Goal: Task Accomplishment & Management: Manage account settings

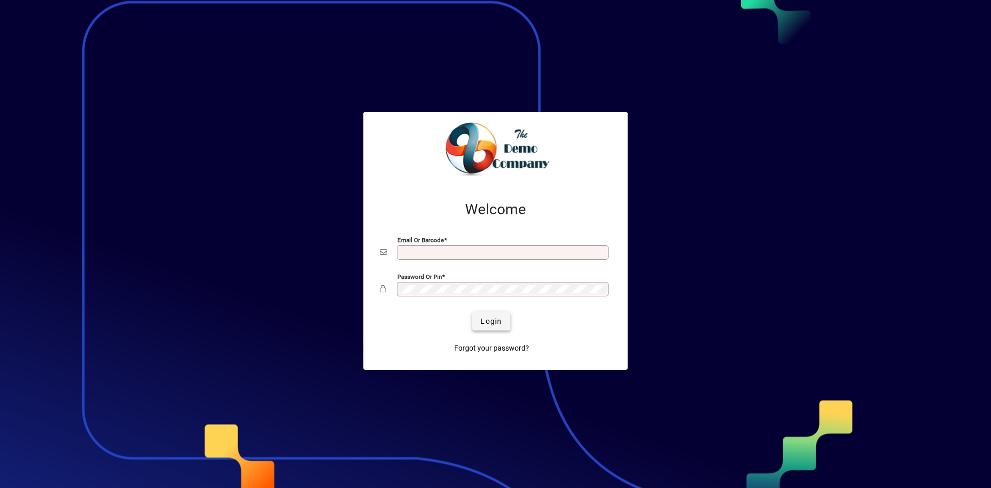
type input "**********"
drag, startPoint x: 497, startPoint y: 313, endPoint x: 493, endPoint y: 307, distance: 7.0
click at [497, 313] on span "submit" at bounding box center [491, 321] width 38 height 25
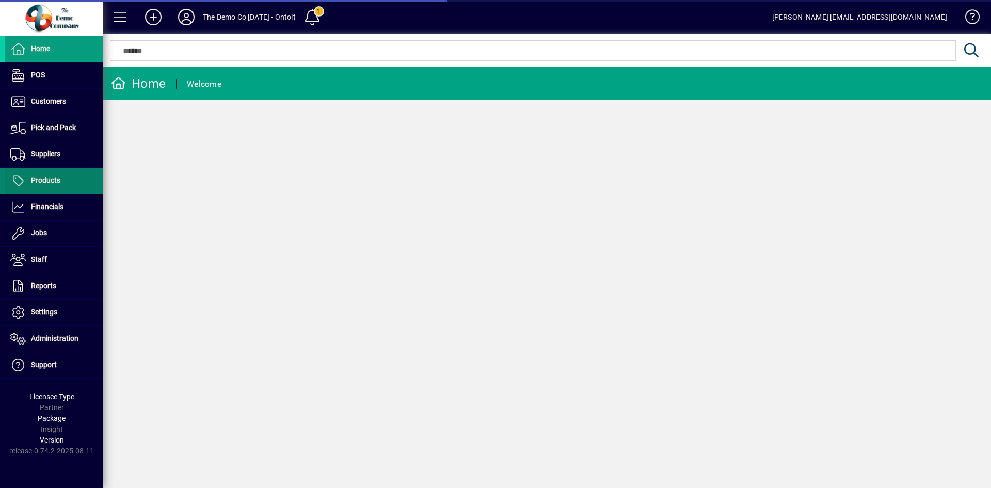
click at [45, 182] on span "Products" at bounding box center [45, 180] width 29 height 8
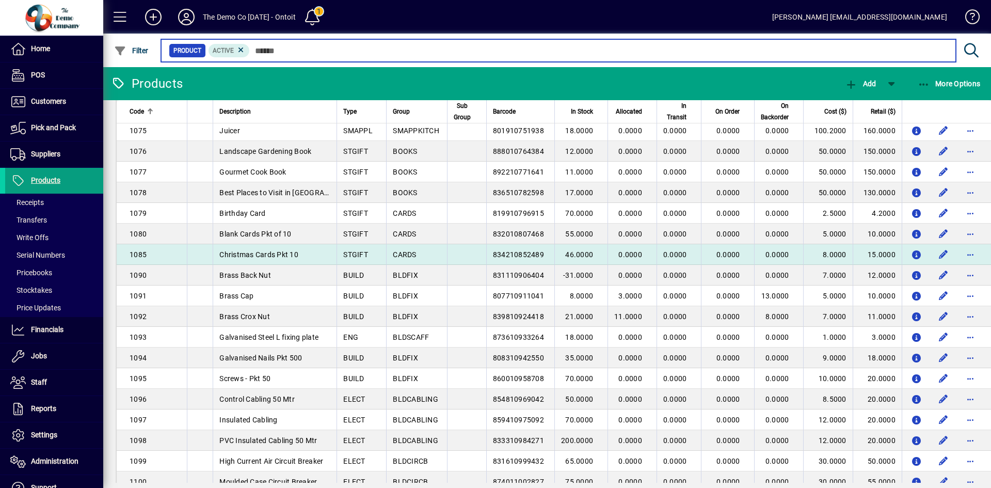
scroll to position [1445, 0]
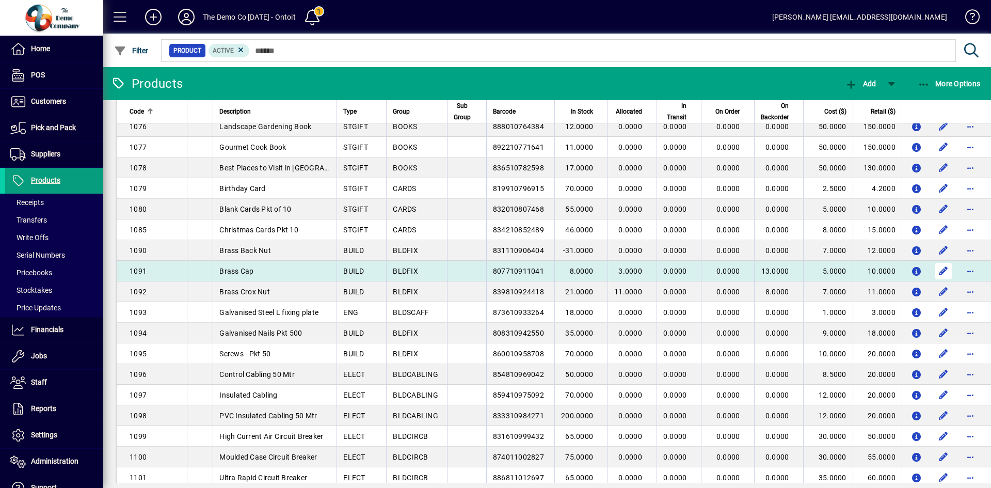
click at [935, 266] on span "button" at bounding box center [943, 271] width 25 height 25
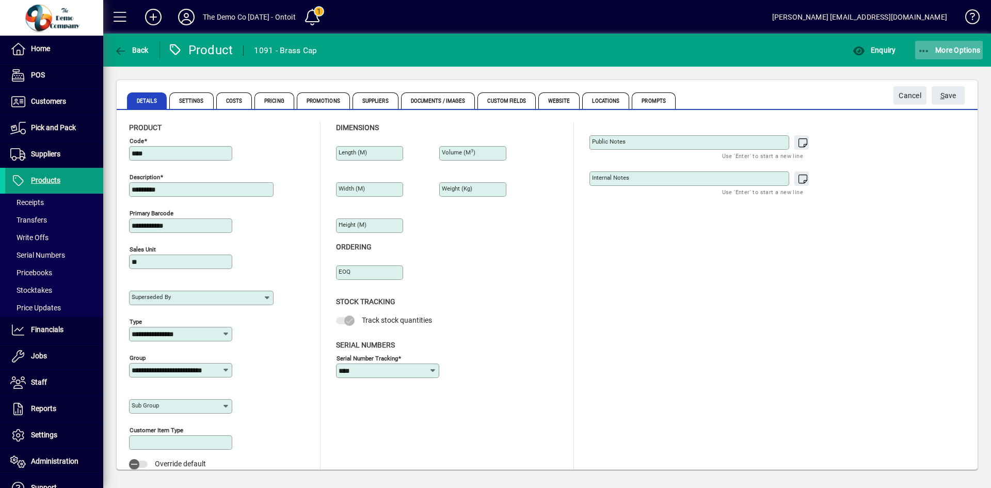
click at [935, 42] on span "button" at bounding box center [949, 50] width 68 height 25
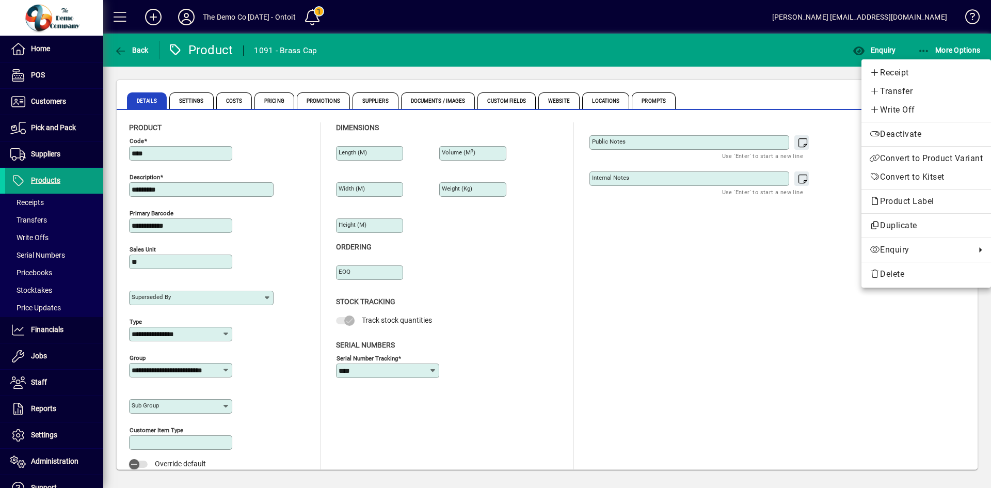
click at [945, 46] on div at bounding box center [495, 244] width 991 height 488
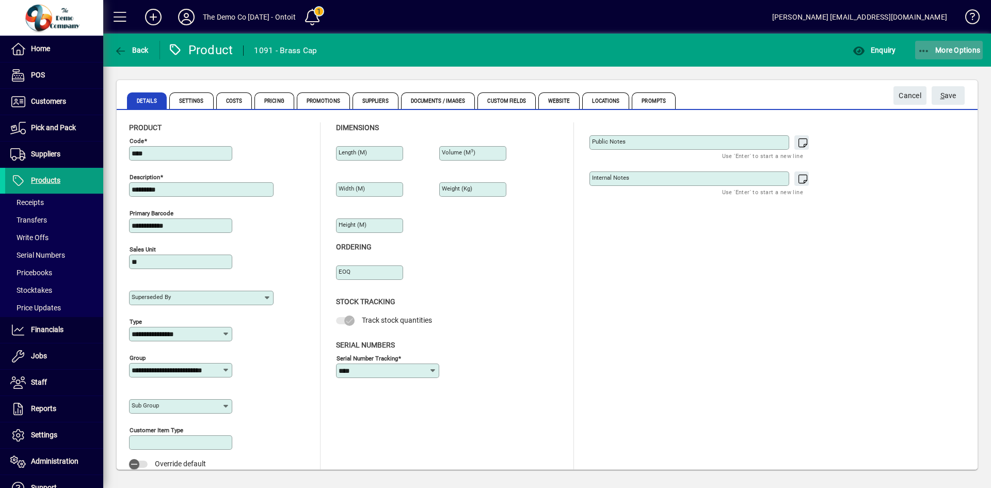
click at [955, 49] on span "More Options" at bounding box center [949, 50] width 63 height 8
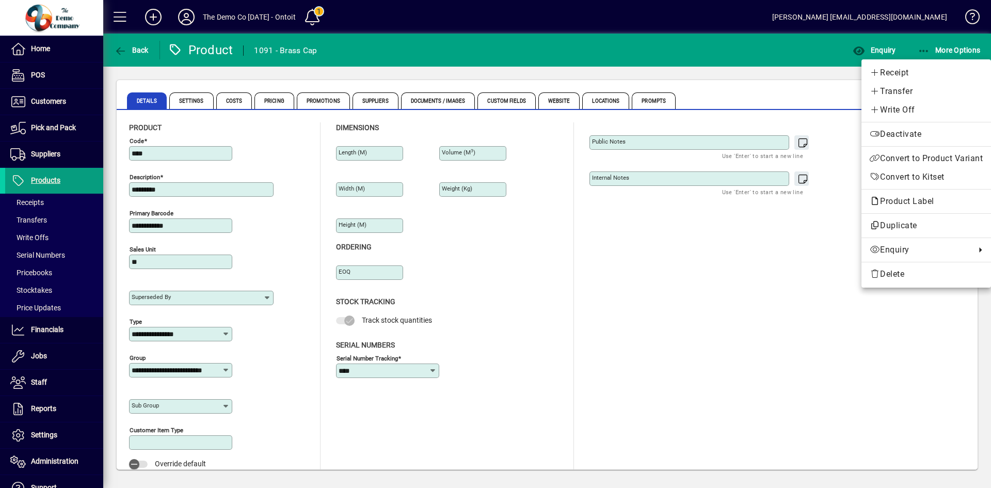
click at [940, 47] on div at bounding box center [495, 244] width 991 height 488
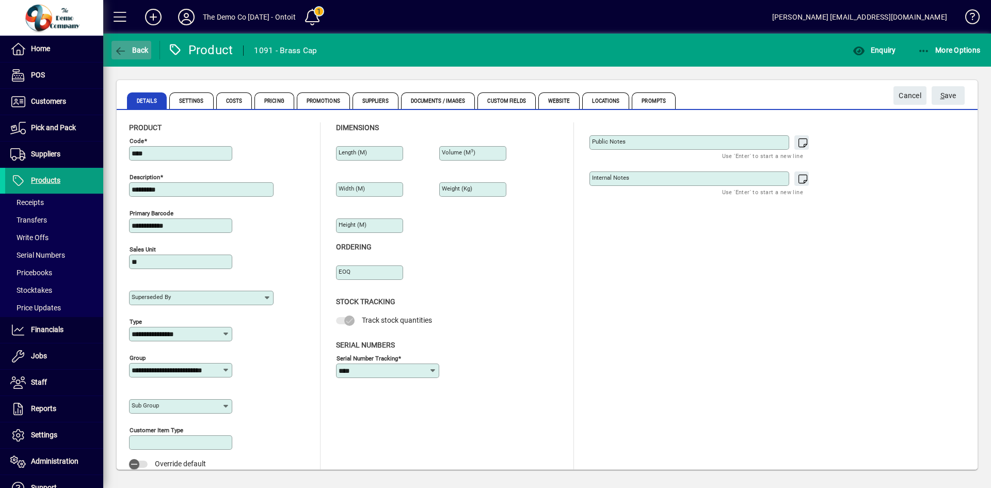
click at [144, 41] on span "button" at bounding box center [131, 50] width 40 height 25
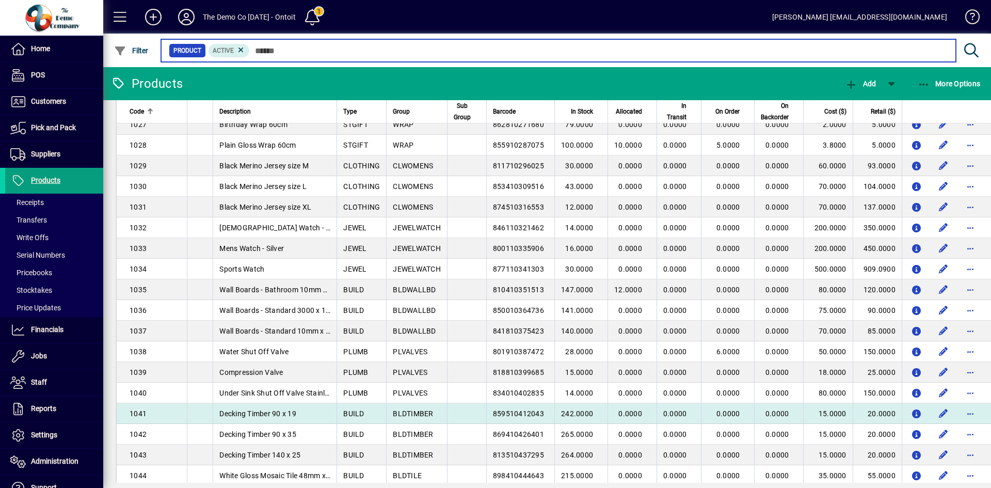
scroll to position [568, 0]
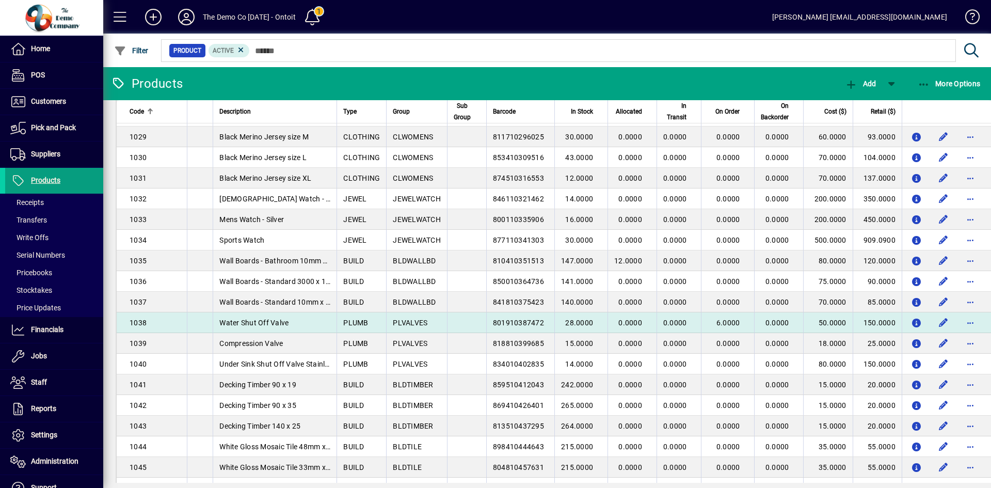
click at [243, 317] on td "Water Shut Off Valve" at bounding box center [275, 322] width 124 height 21
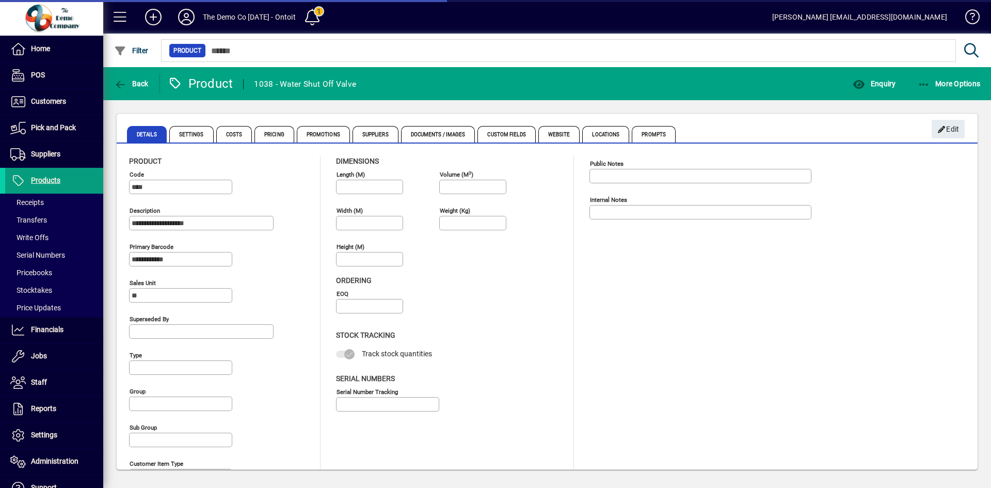
type input "**********"
type input "****"
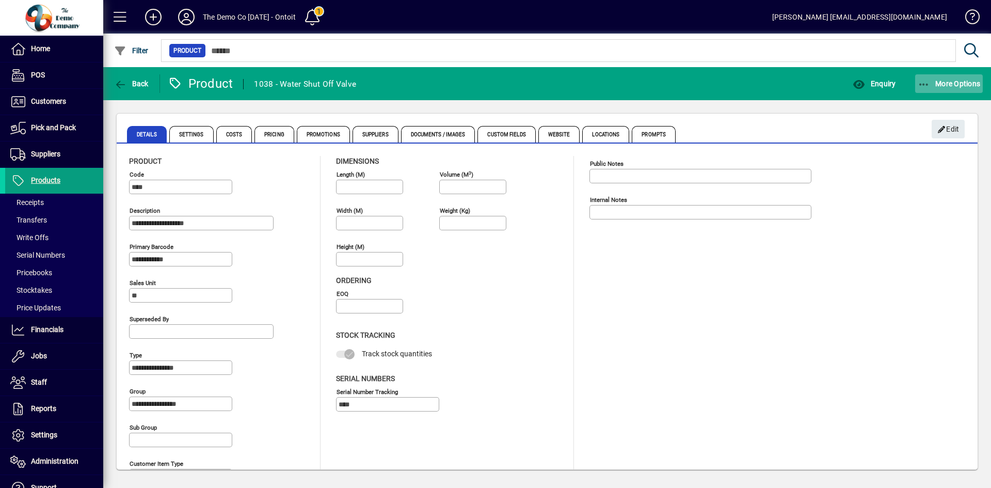
click at [960, 85] on span "More Options" at bounding box center [949, 83] width 63 height 8
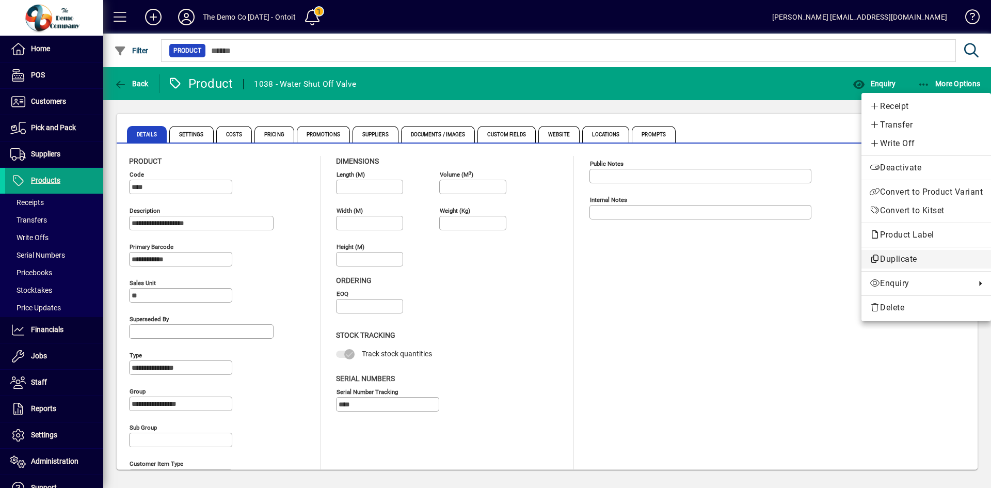
click at [895, 259] on span "Duplicate" at bounding box center [926, 259] width 113 height 12
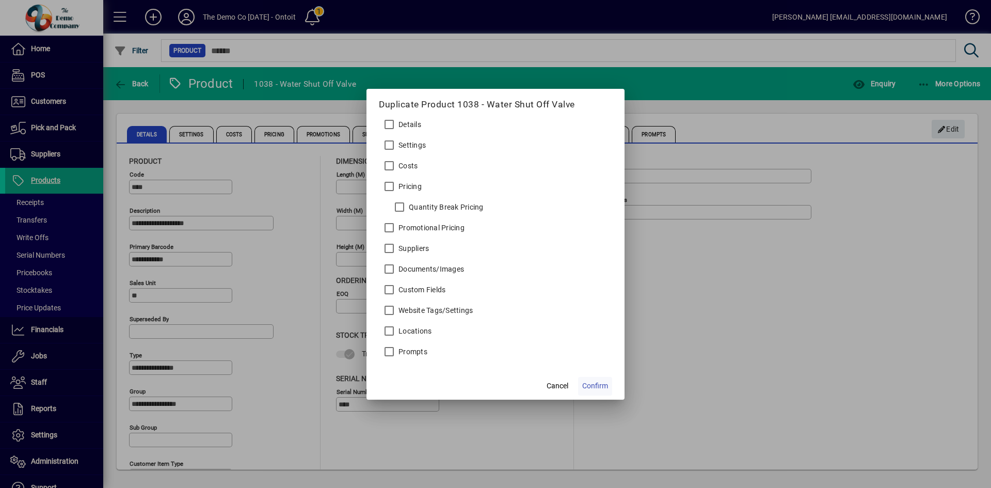
click at [599, 385] on span "Confirm" at bounding box center [595, 385] width 26 height 11
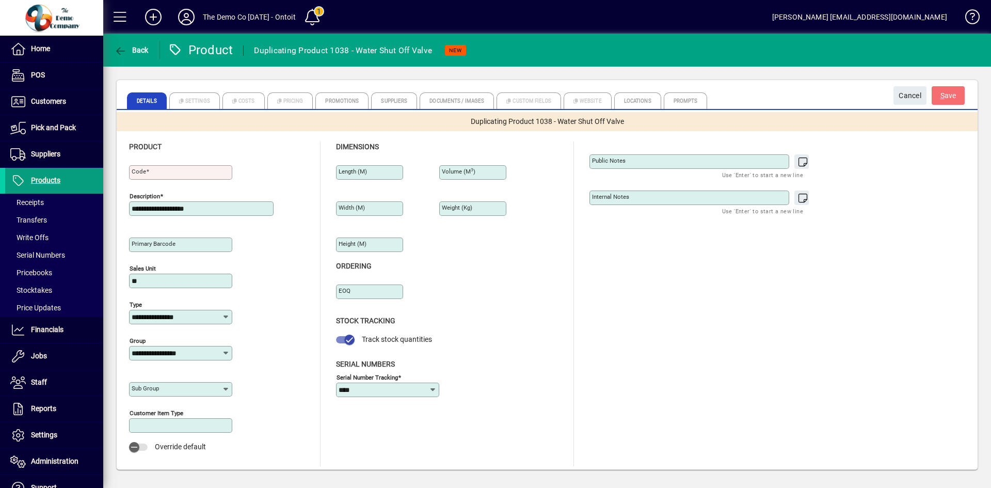
click at [178, 173] on input "Code" at bounding box center [182, 172] width 100 height 8
type input "*******"
click at [214, 207] on input "**********" at bounding box center [202, 208] width 141 height 8
drag, startPoint x: 211, startPoint y: 210, endPoint x: 115, endPoint y: 204, distance: 95.7
click at [115, 204] on div "**********" at bounding box center [547, 275] width 888 height 416
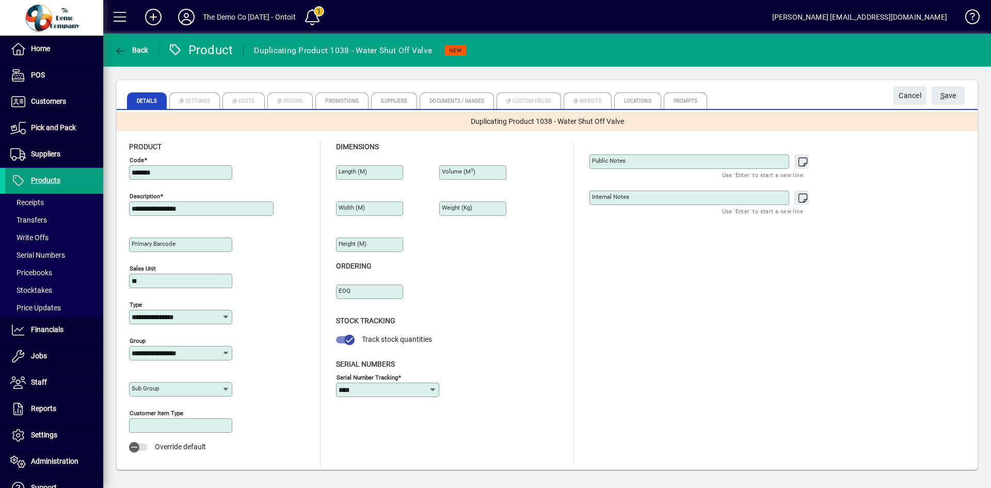
type input "**********"
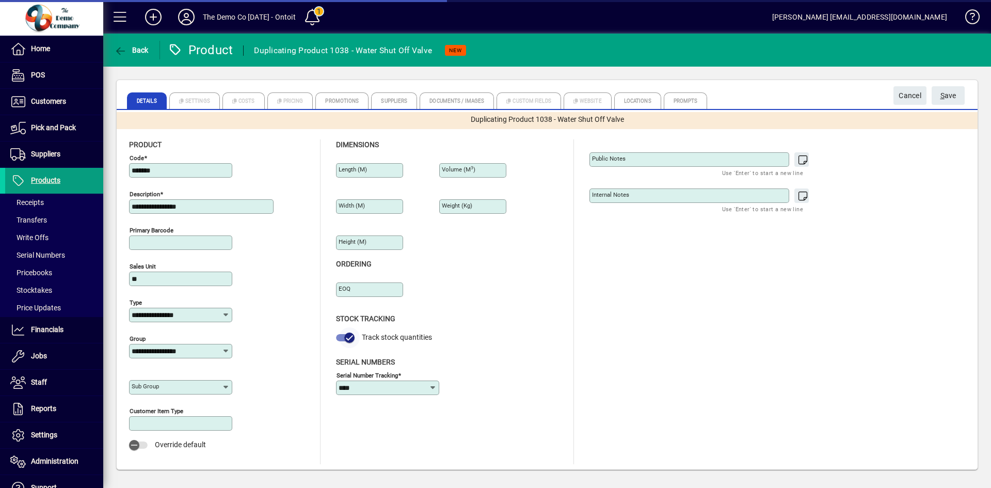
click at [344, 337] on span "button" at bounding box center [349, 337] width 21 height 21
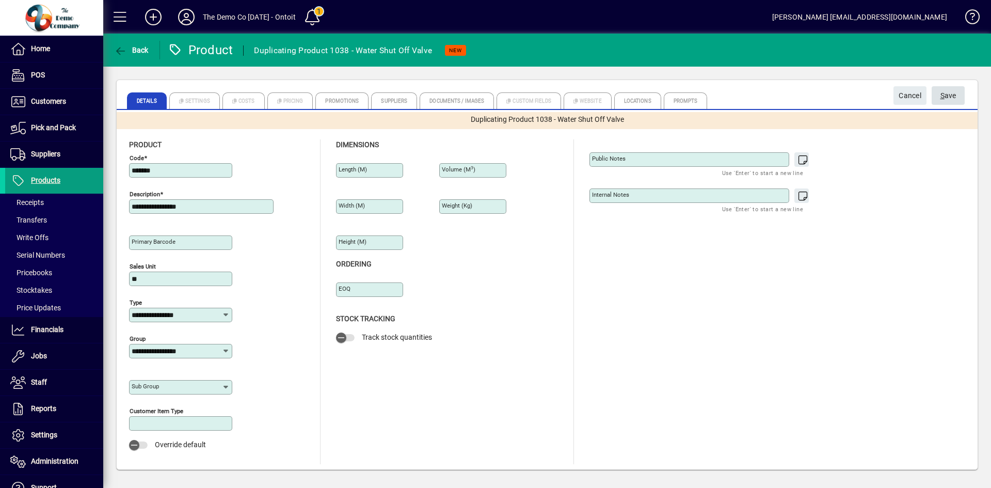
click at [945, 90] on span "S ave" at bounding box center [948, 95] width 16 height 17
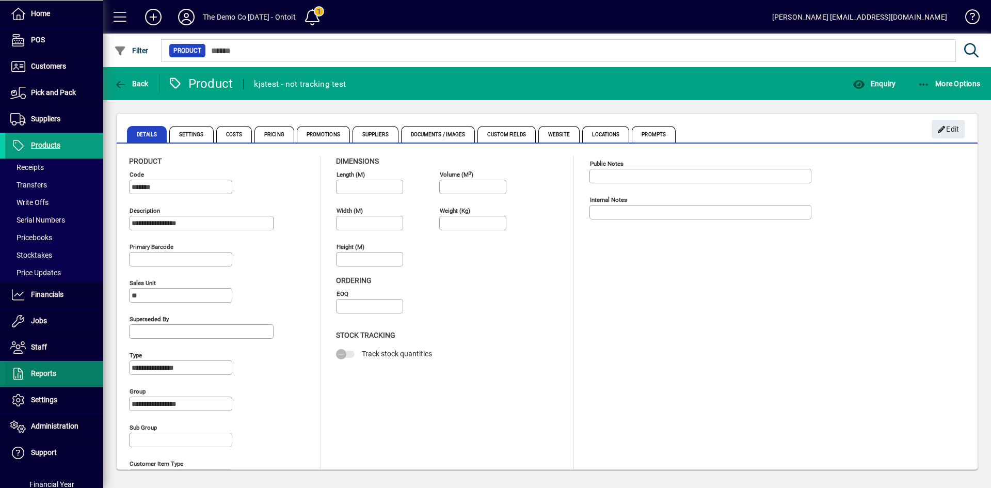
scroll to position [52, 0]
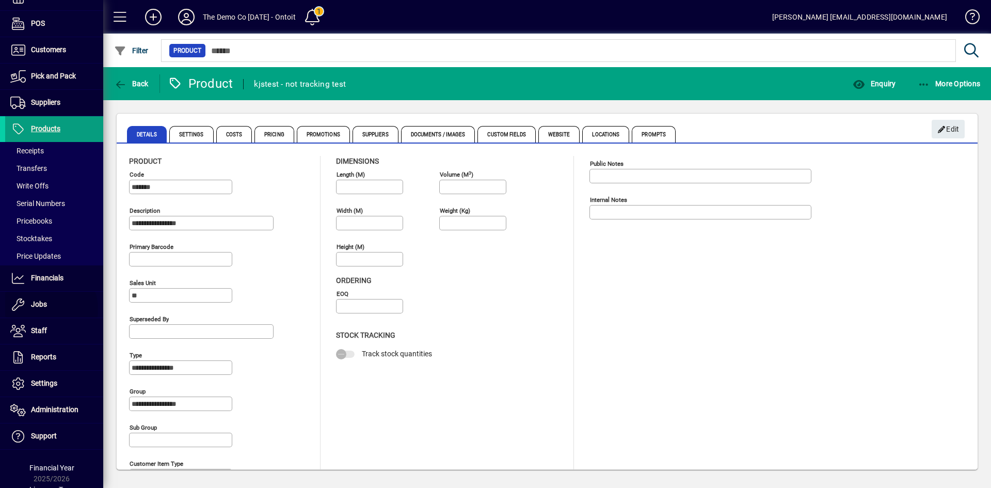
drag, startPoint x: 45, startPoint y: 309, endPoint x: 119, endPoint y: 286, distance: 76.6
click at [45, 309] on span "Jobs" at bounding box center [26, 304] width 42 height 12
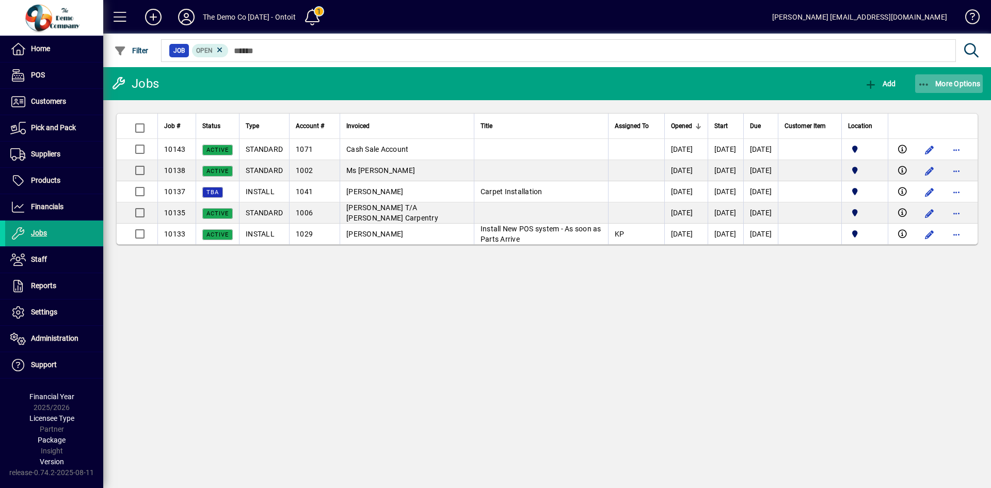
click at [939, 77] on span "button" at bounding box center [949, 83] width 68 height 25
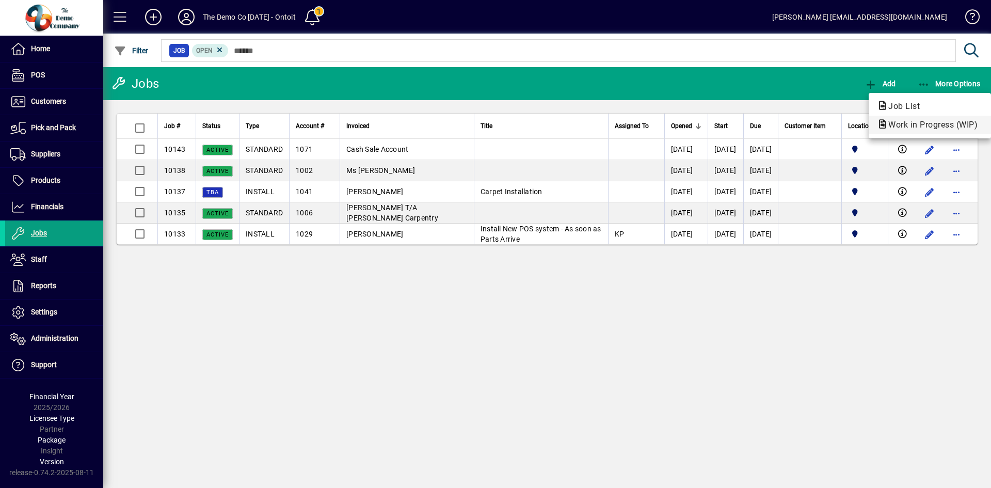
click at [922, 122] on span "Work in Progress (WIP)" at bounding box center [930, 125] width 106 height 10
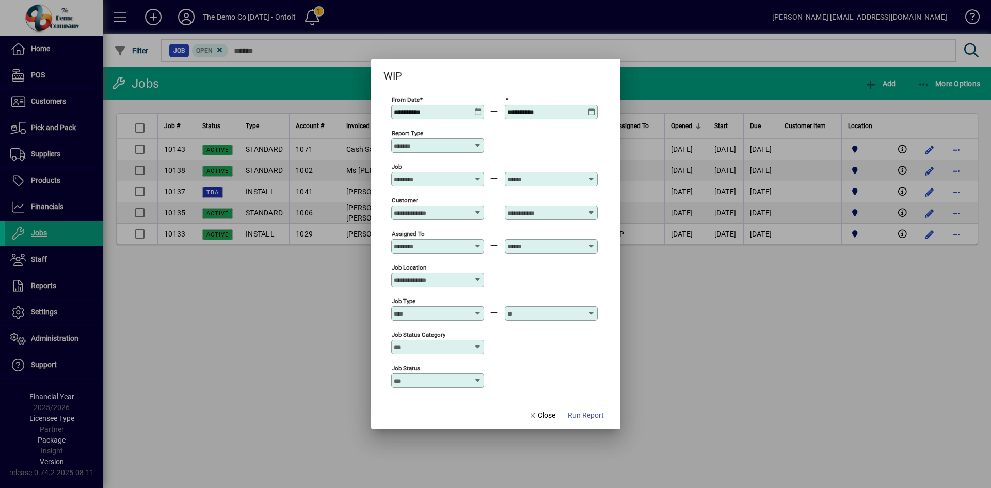
click at [593, 108] on icon at bounding box center [592, 108] width 8 height 0
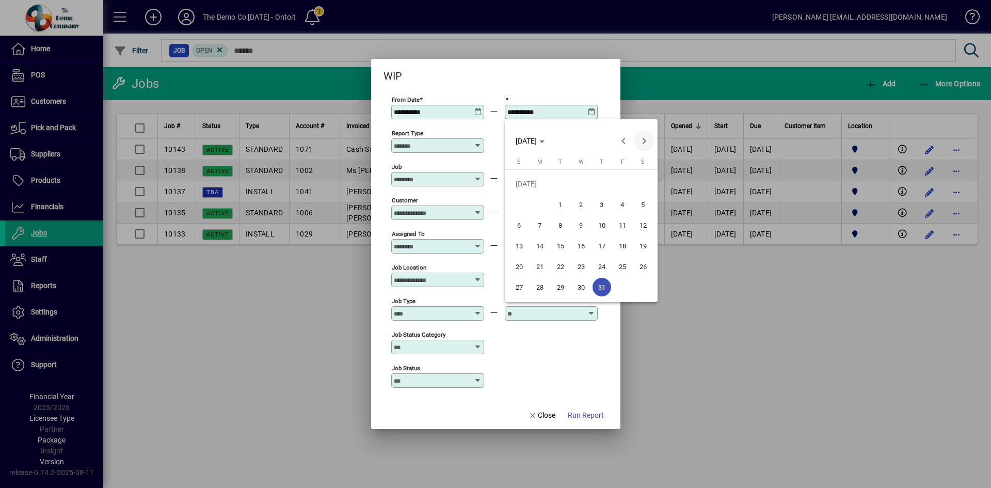
click at [642, 140] on span "Next month" at bounding box center [644, 141] width 21 height 21
click at [619, 243] on span "22" at bounding box center [622, 245] width 19 height 19
type input "**********"
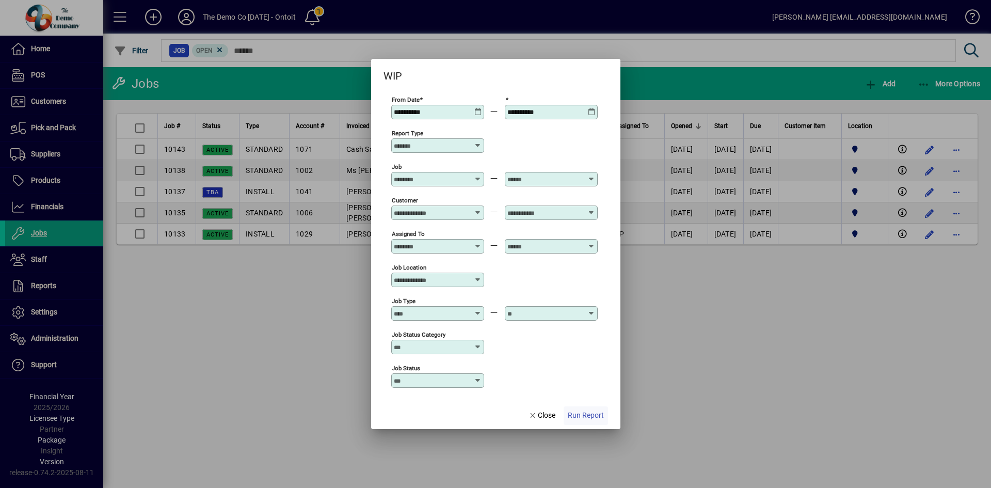
click at [590, 413] on span "Run Report" at bounding box center [586, 415] width 36 height 11
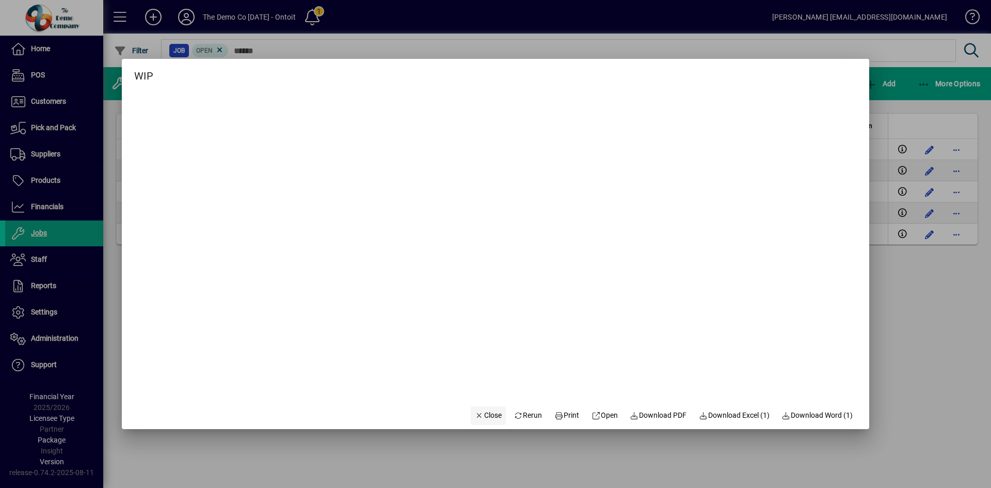
click at [480, 414] on span "Close" at bounding box center [488, 415] width 27 height 11
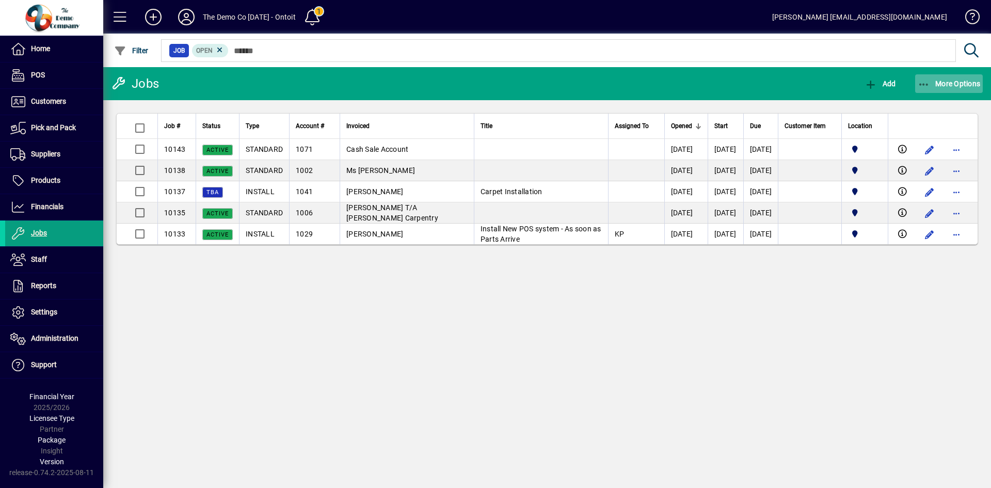
click at [968, 81] on span "More Options" at bounding box center [949, 83] width 63 height 8
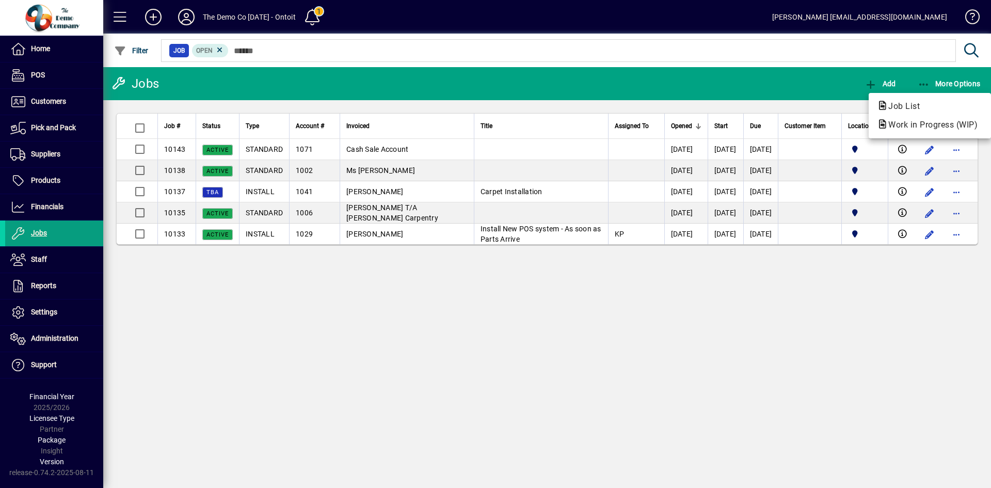
click at [957, 77] on div at bounding box center [495, 244] width 991 height 488
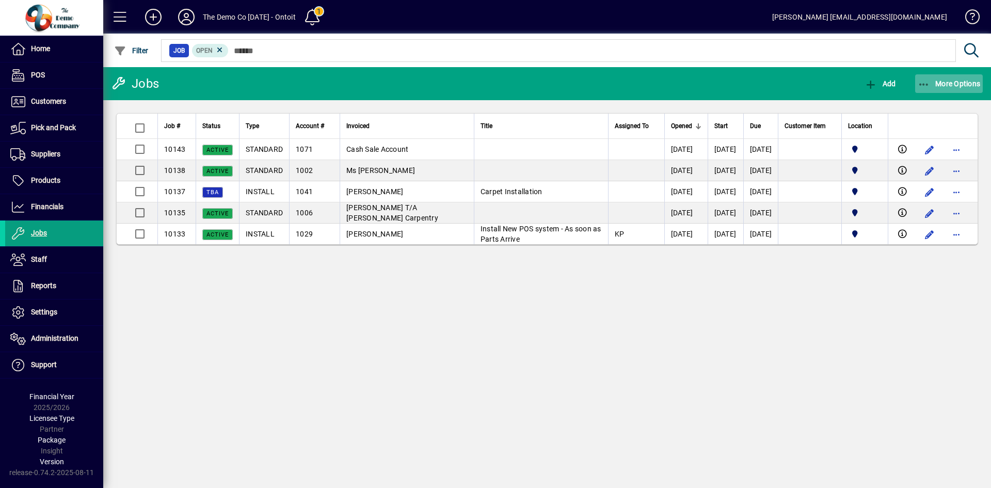
click at [962, 76] on span "button" at bounding box center [949, 83] width 68 height 25
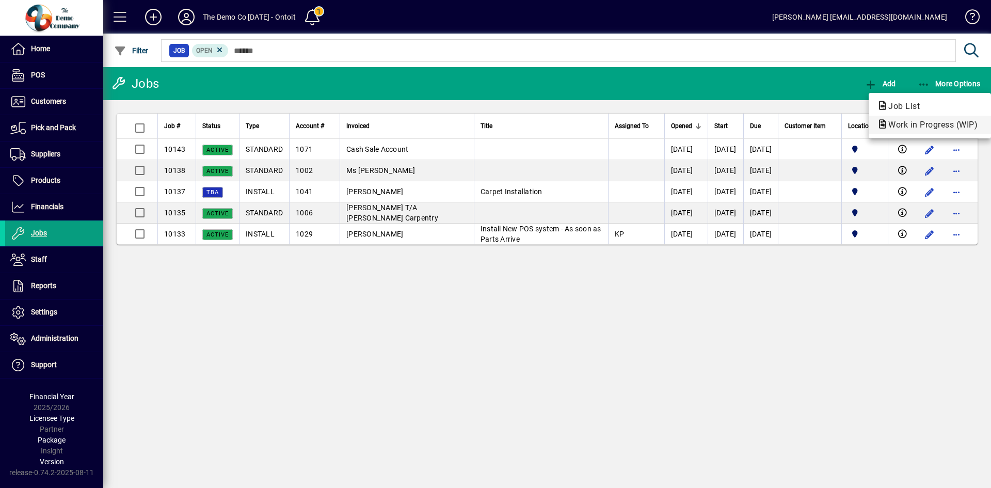
click at [909, 122] on span "Work in Progress (WIP)" at bounding box center [930, 125] width 106 height 10
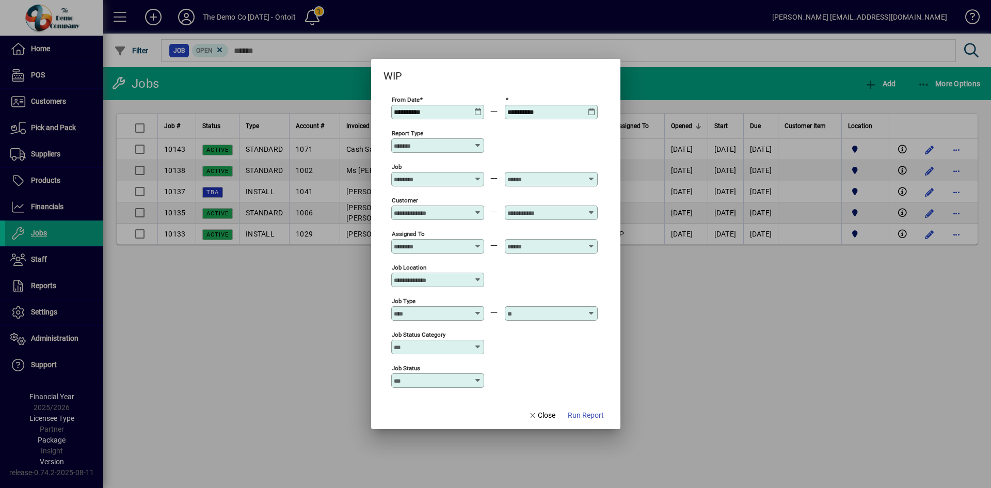
click at [597, 113] on app-report-params-input "**********" at bounding box center [495, 242] width 225 height 296
click at [590, 108] on icon at bounding box center [592, 108] width 8 height 0
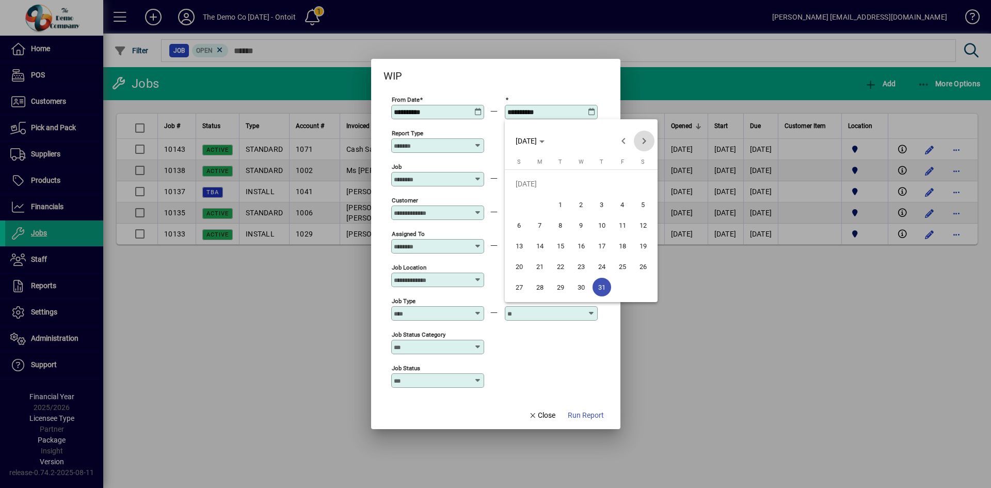
click at [641, 135] on span "Next month" at bounding box center [644, 141] width 21 height 21
click at [615, 249] on span "22" at bounding box center [622, 245] width 19 height 19
type input "**********"
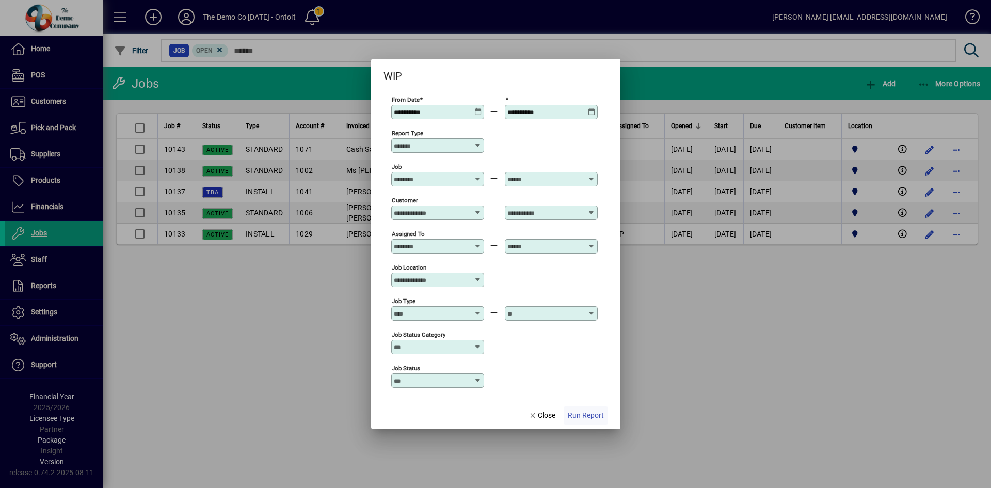
click at [583, 411] on span "Run Report" at bounding box center [586, 415] width 36 height 11
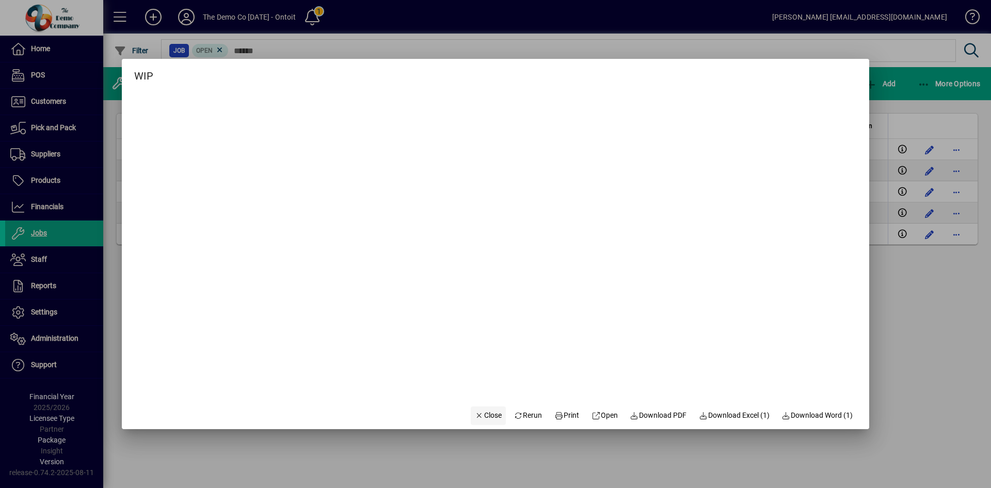
click at [481, 417] on span "Close" at bounding box center [488, 415] width 27 height 11
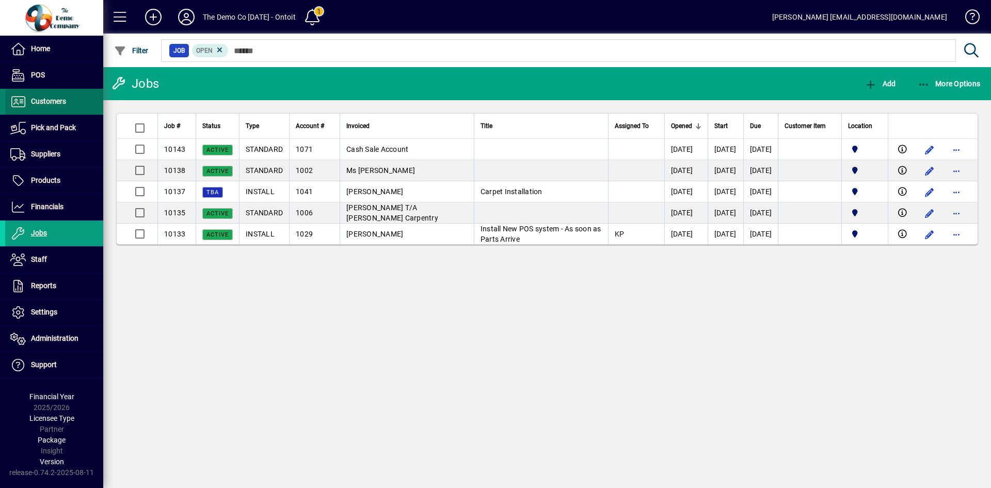
click at [67, 100] on span at bounding box center [54, 101] width 98 height 25
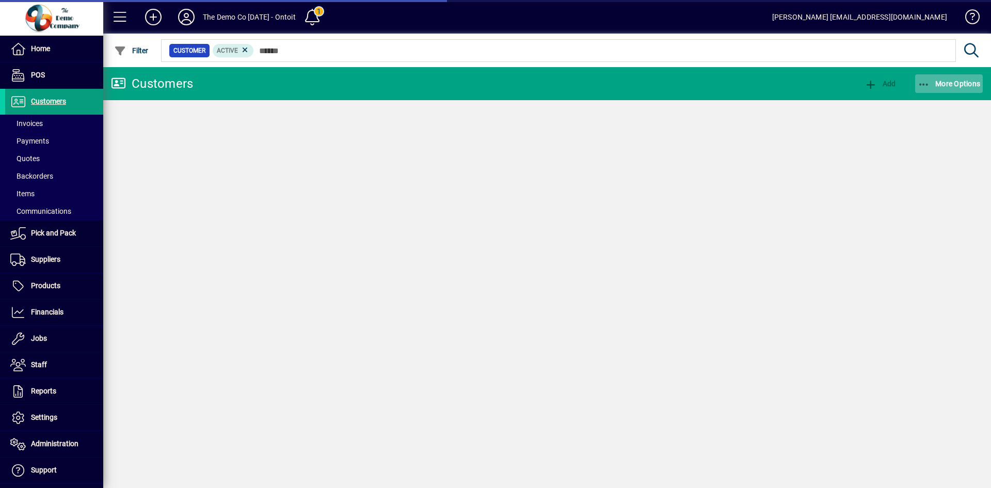
click at [940, 84] on span "More Options" at bounding box center [949, 83] width 63 height 8
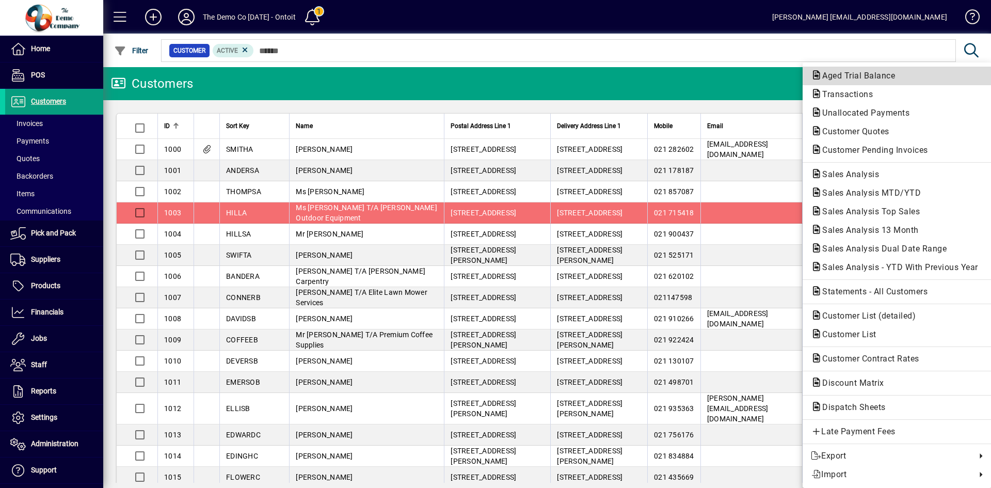
click at [866, 79] on span "Aged Trial Balance" at bounding box center [855, 76] width 89 height 10
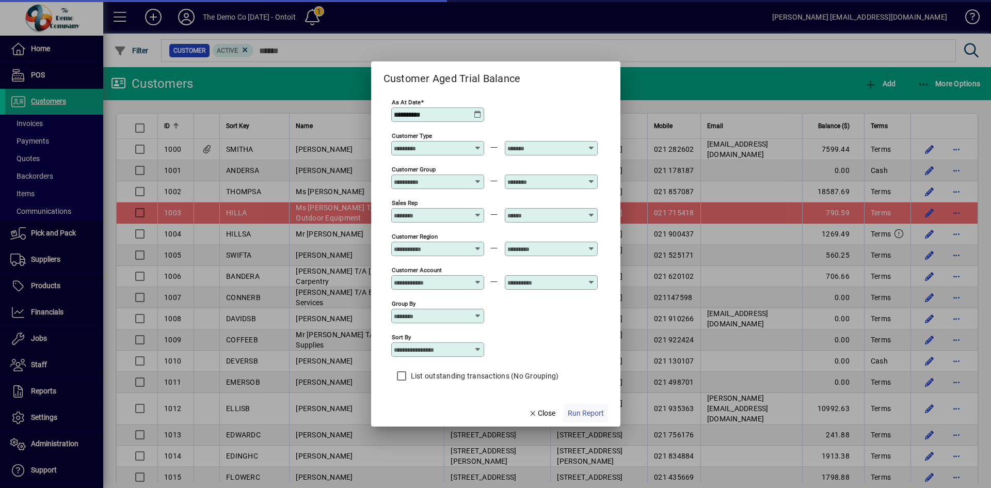
click at [578, 408] on span "Run Report" at bounding box center [586, 413] width 36 height 11
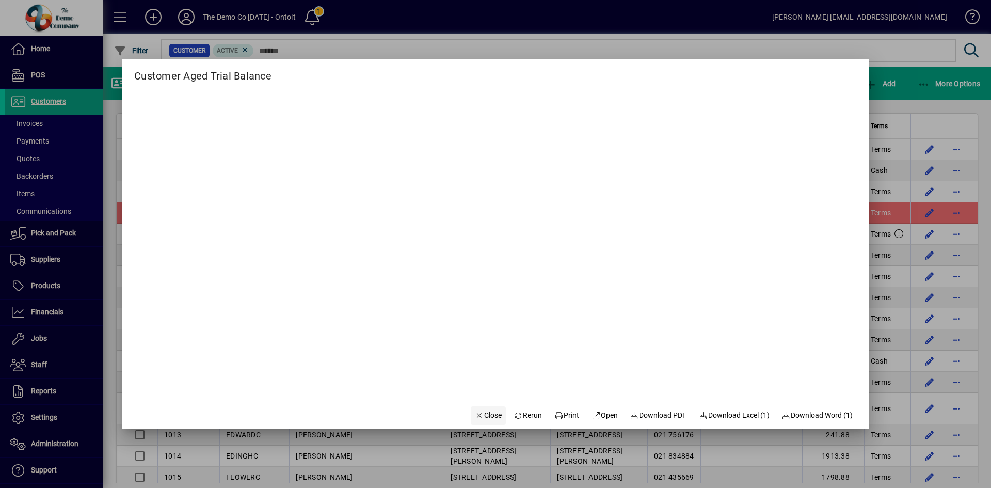
click at [483, 408] on span "button" at bounding box center [488, 415] width 35 height 25
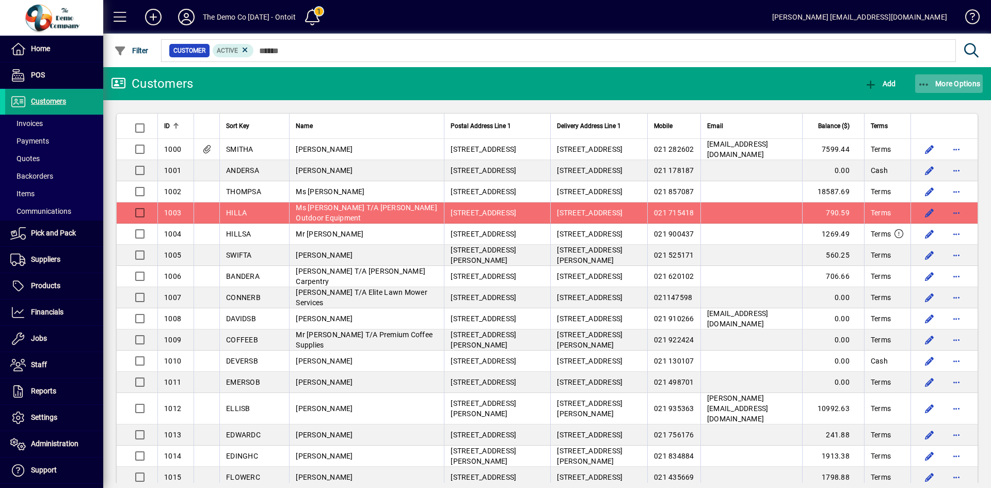
click at [939, 79] on span "More Options" at bounding box center [949, 83] width 63 height 8
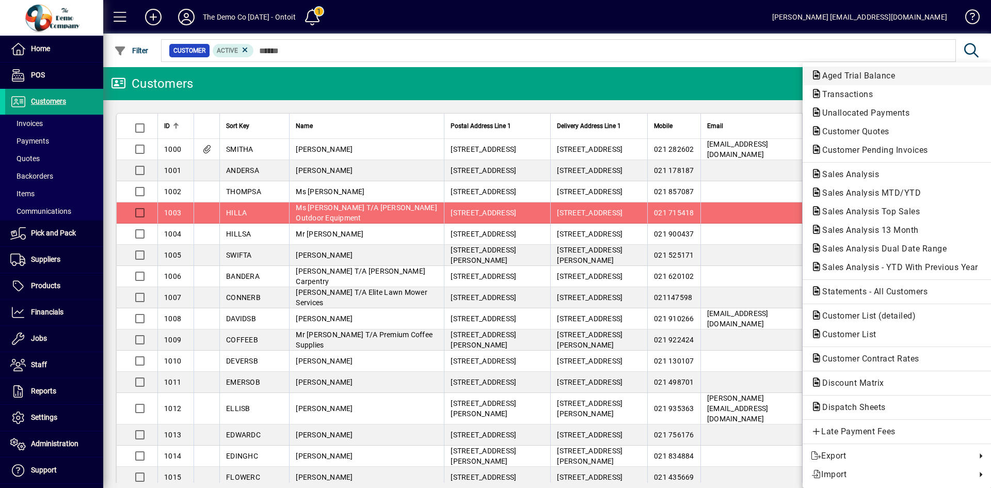
click at [862, 75] on span "Aged Trial Balance" at bounding box center [855, 76] width 89 height 10
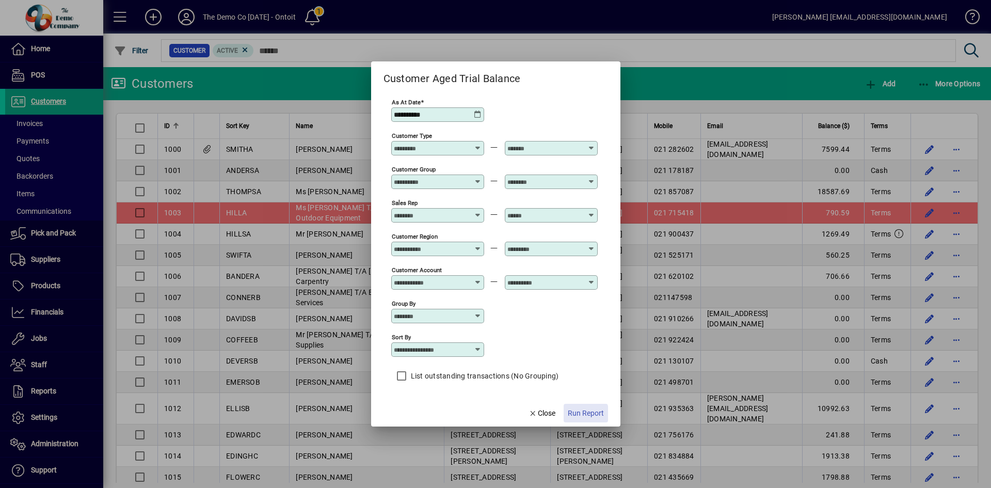
click at [582, 414] on span "Run Report" at bounding box center [586, 413] width 36 height 11
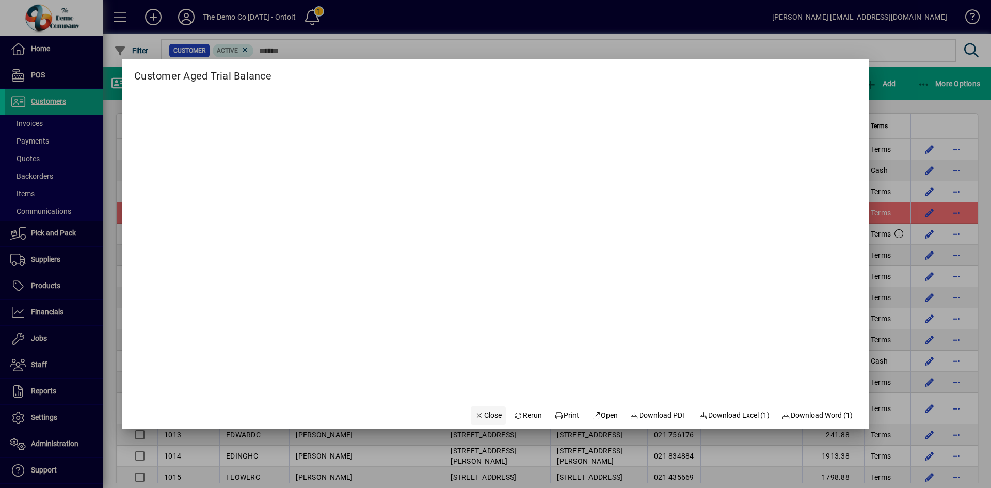
click at [477, 420] on span "Close" at bounding box center [488, 415] width 27 height 11
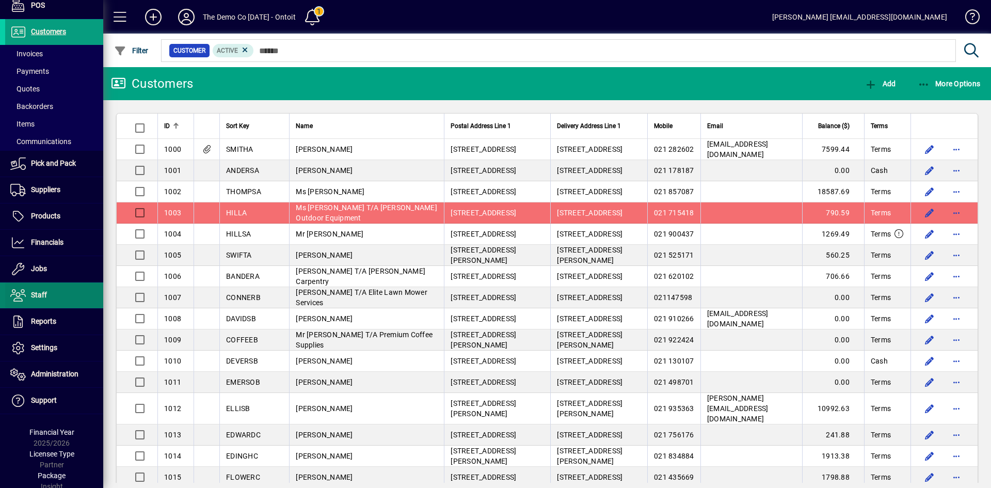
scroll to position [95, 0]
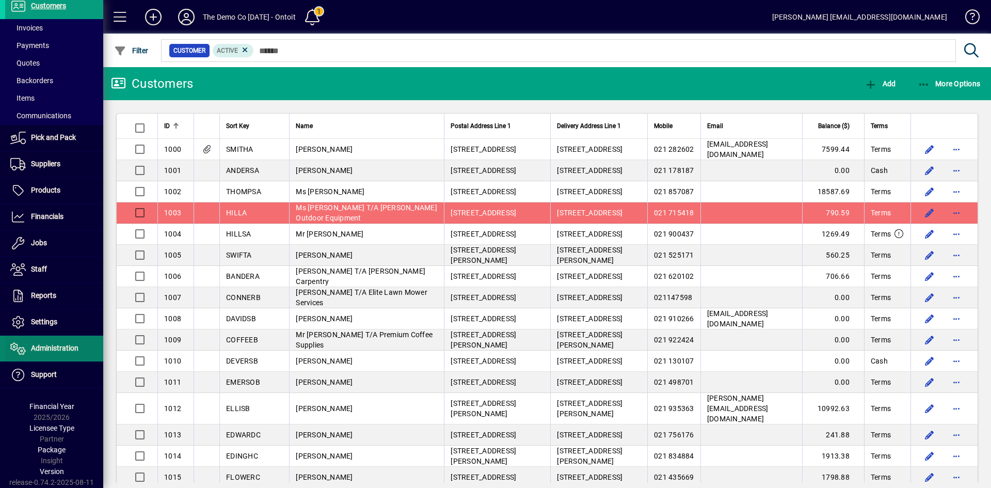
click at [38, 345] on span "Administration" at bounding box center [54, 348] width 47 height 8
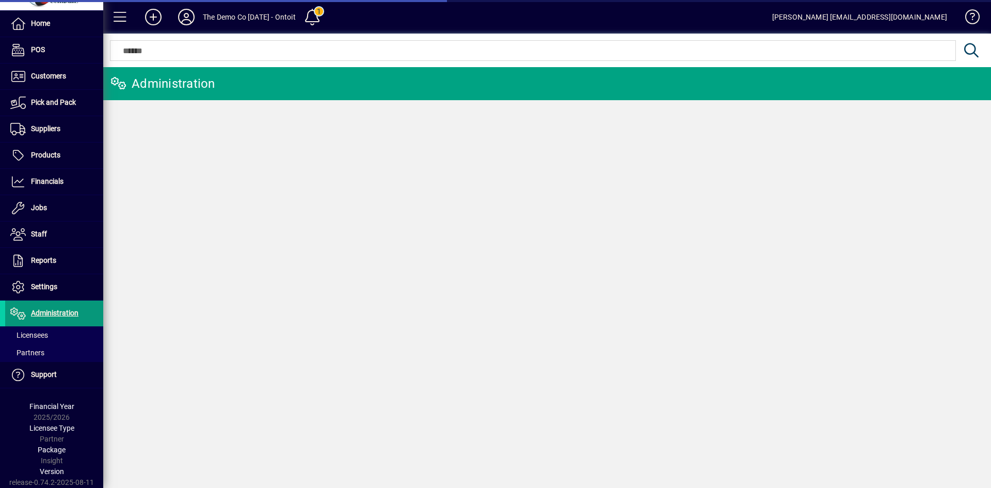
scroll to position [25, 0]
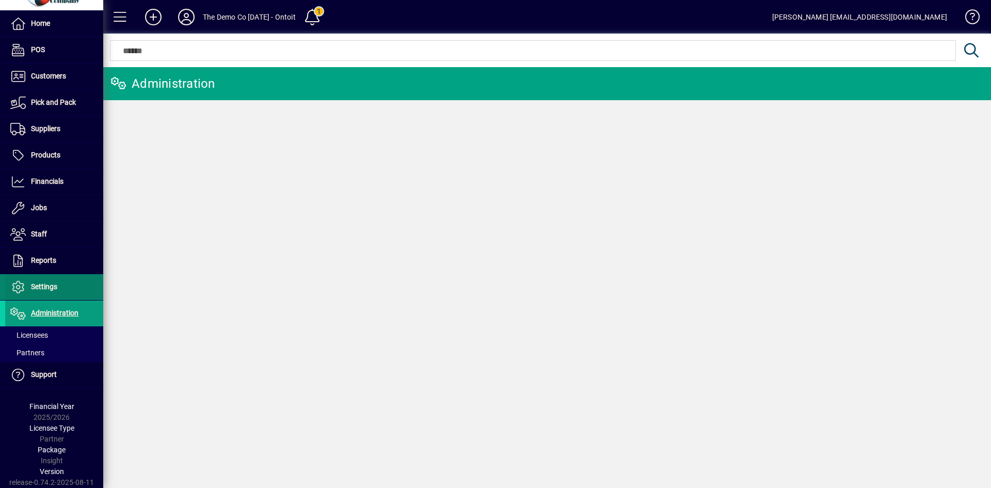
click at [46, 292] on span "Settings" at bounding box center [31, 287] width 52 height 12
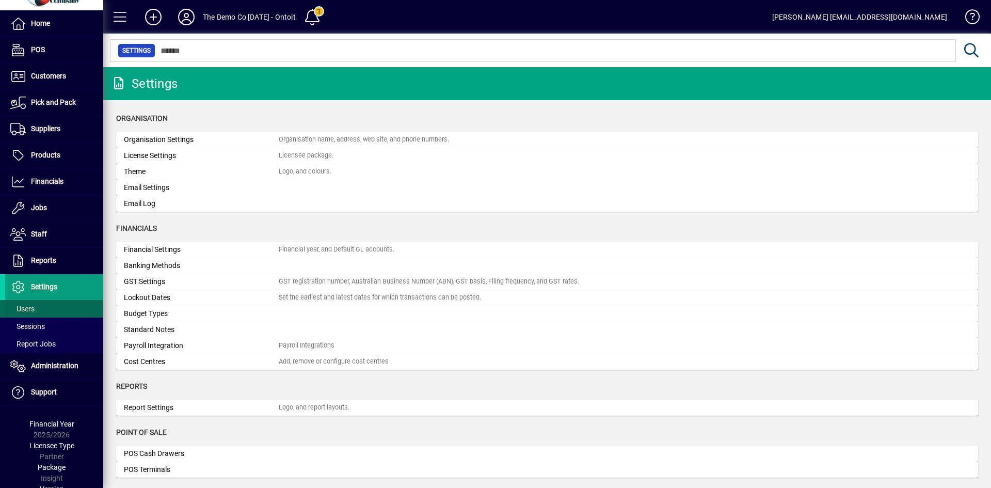
click at [36, 307] on span at bounding box center [54, 308] width 98 height 25
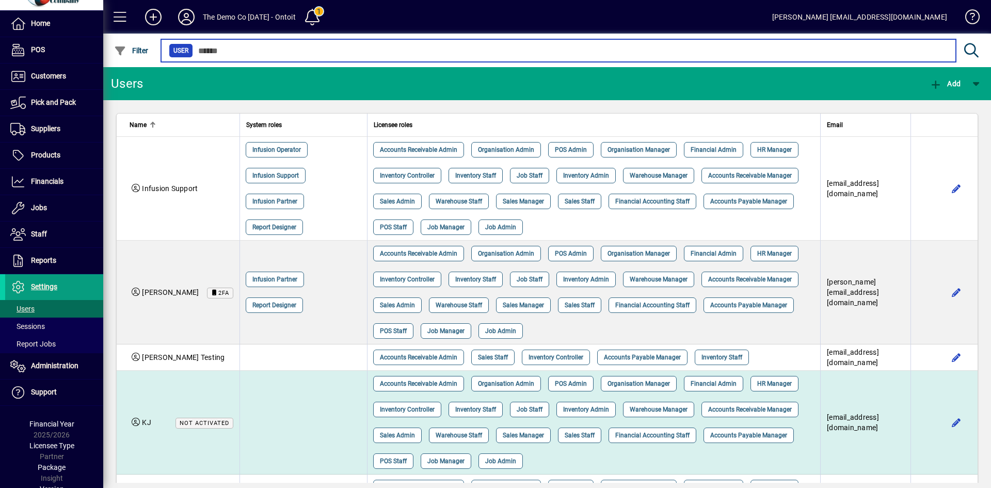
scroll to position [108, 0]
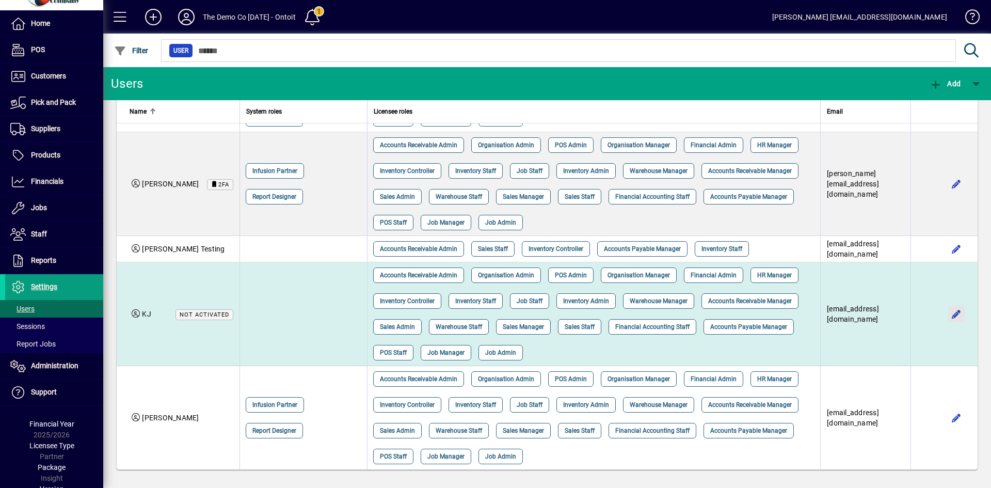
click at [947, 313] on span "button" at bounding box center [956, 313] width 25 height 25
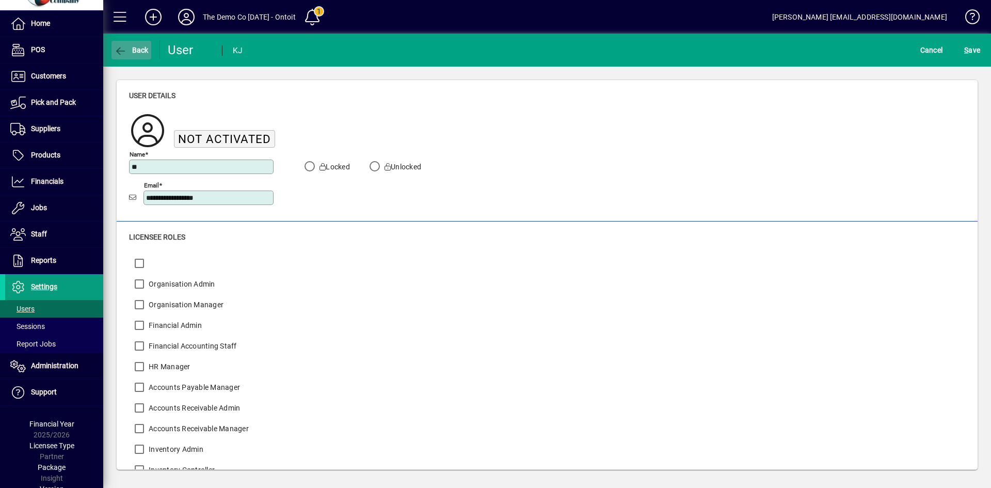
click at [129, 46] on span "Back" at bounding box center [131, 50] width 35 height 8
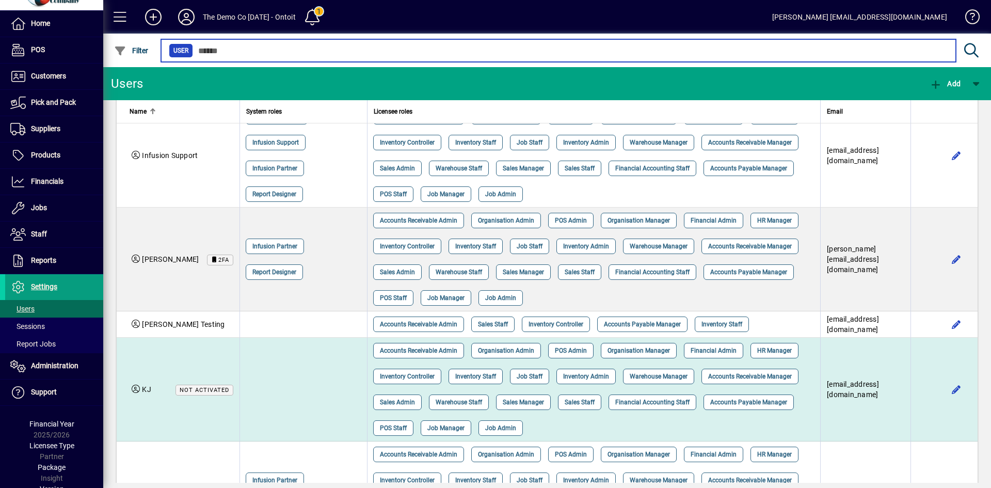
scroll to position [52, 0]
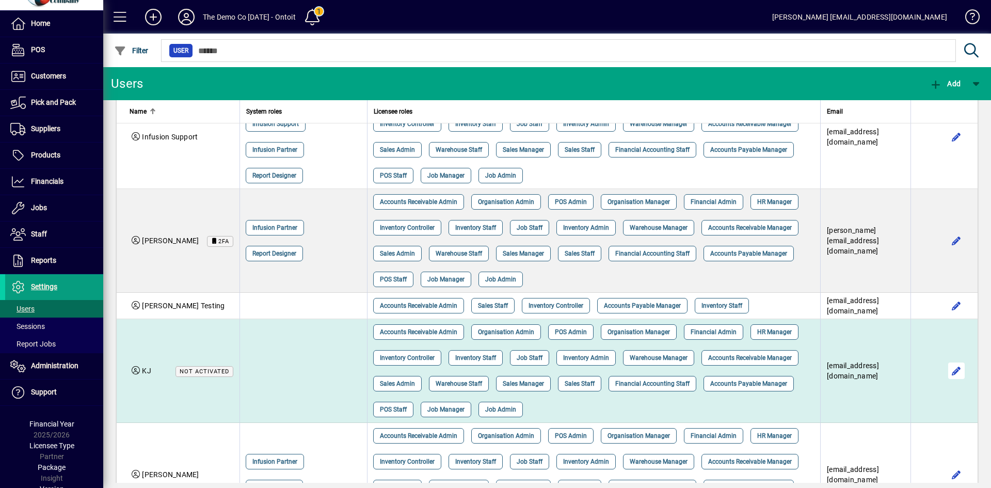
click at [952, 361] on span "button" at bounding box center [956, 370] width 25 height 25
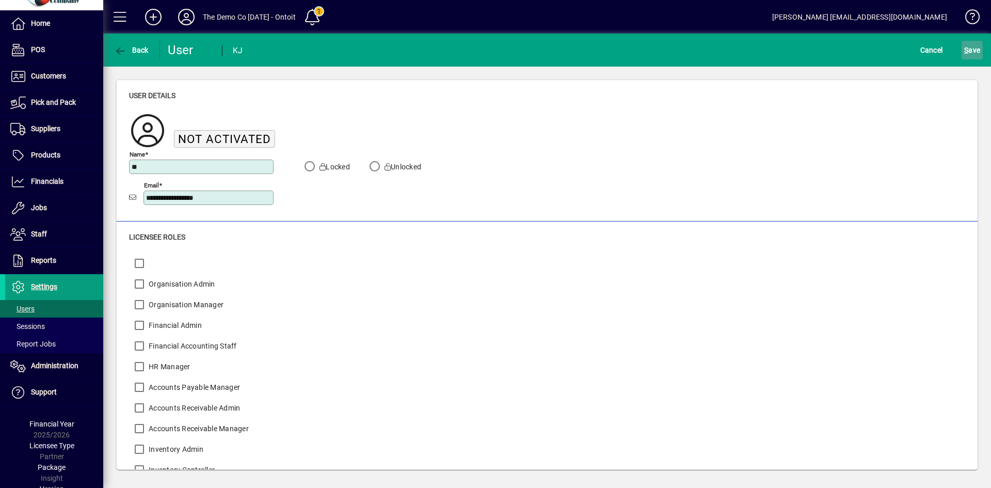
click at [976, 52] on span "S ave" at bounding box center [972, 50] width 16 height 17
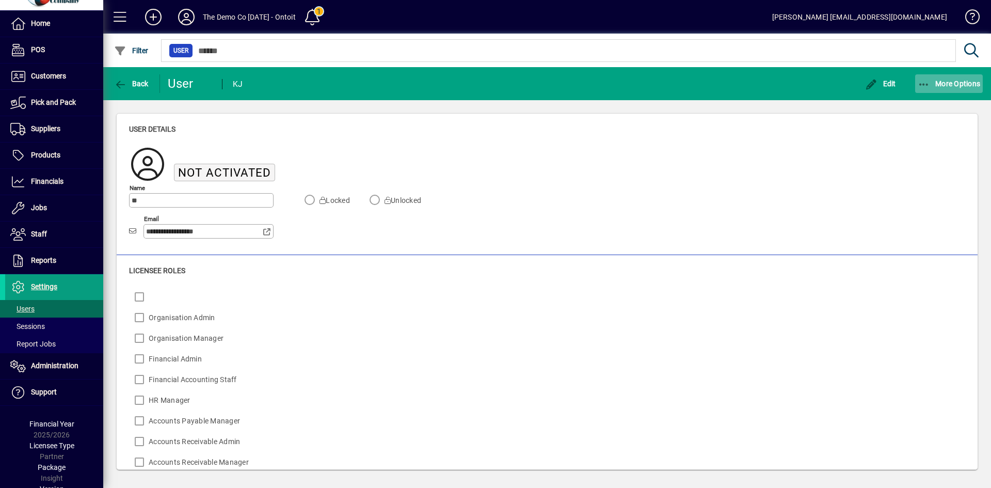
click at [923, 85] on icon "button" at bounding box center [924, 84] width 13 height 10
click at [918, 100] on span "Delete" at bounding box center [939, 106] width 87 height 12
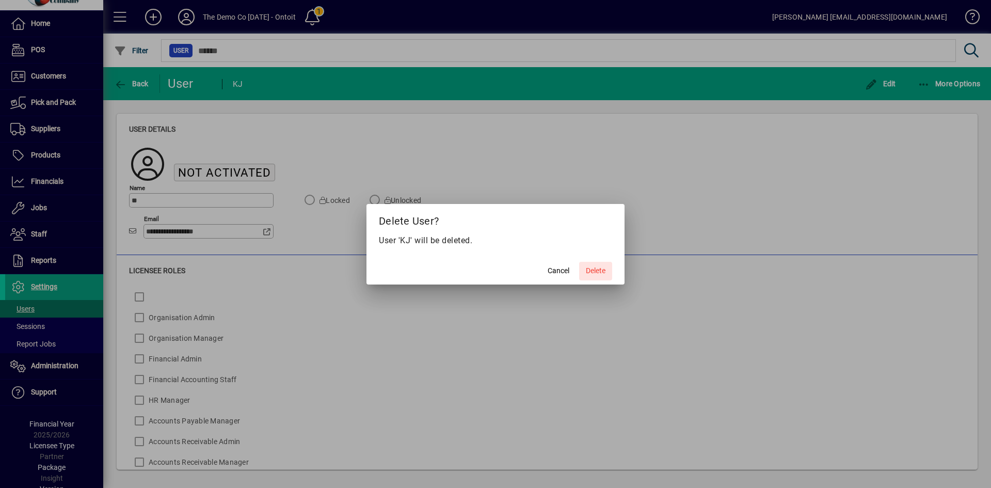
click at [596, 274] on span "Delete" at bounding box center [596, 270] width 20 height 11
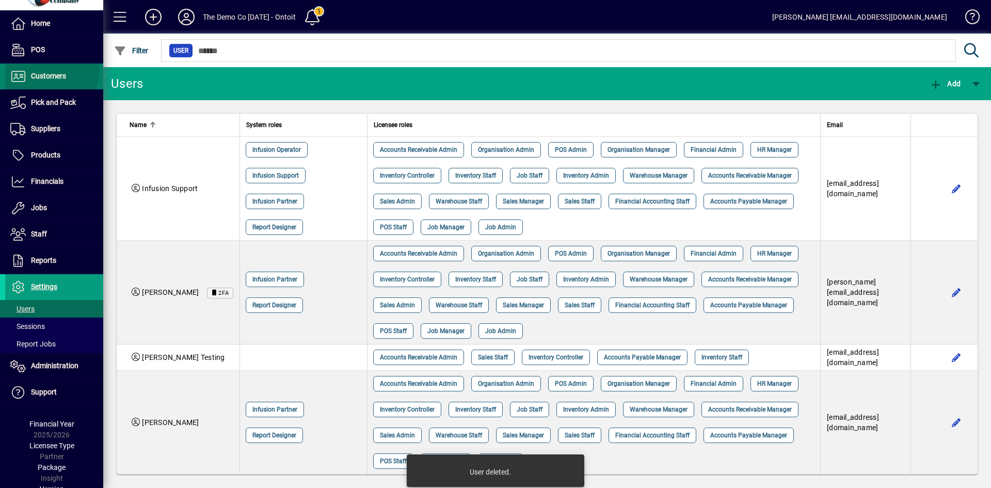
click at [44, 69] on span at bounding box center [54, 76] width 98 height 25
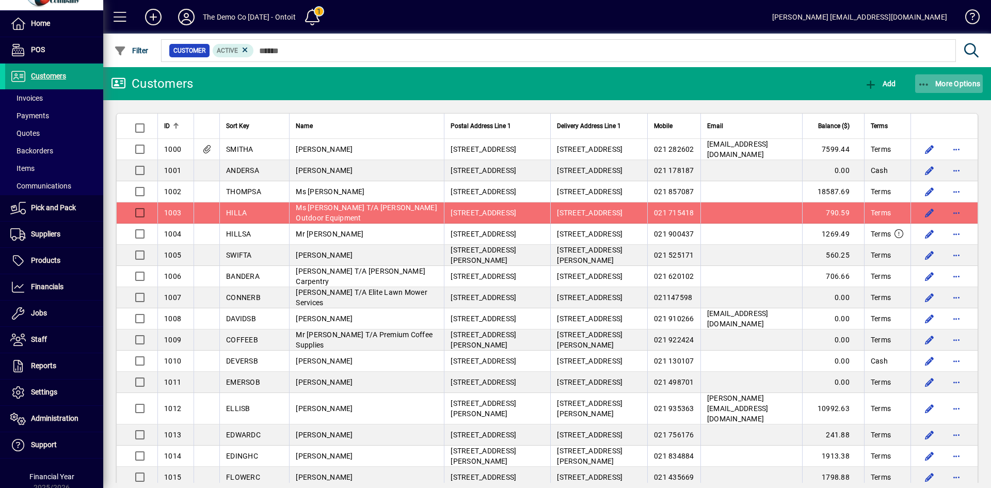
click at [940, 90] on span "button" at bounding box center [949, 83] width 68 height 25
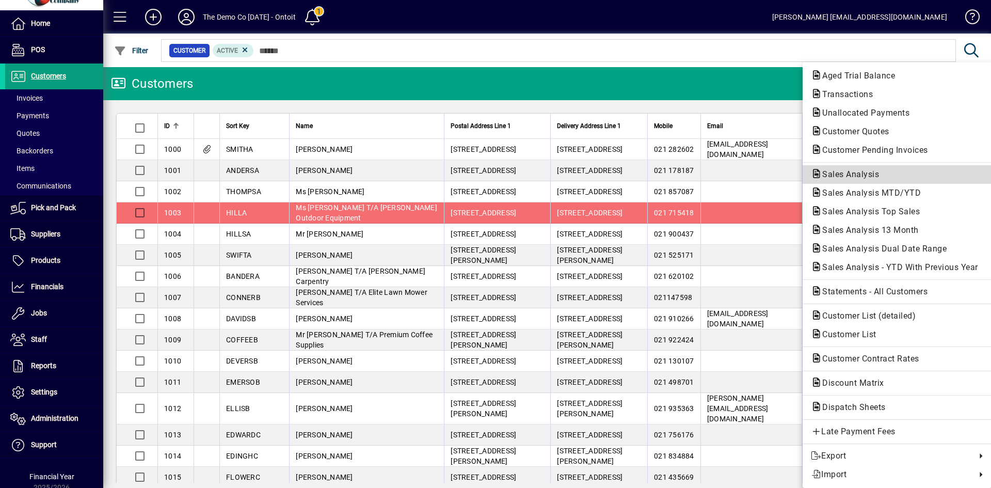
click at [853, 178] on span "Sales Analysis" at bounding box center [847, 174] width 73 height 10
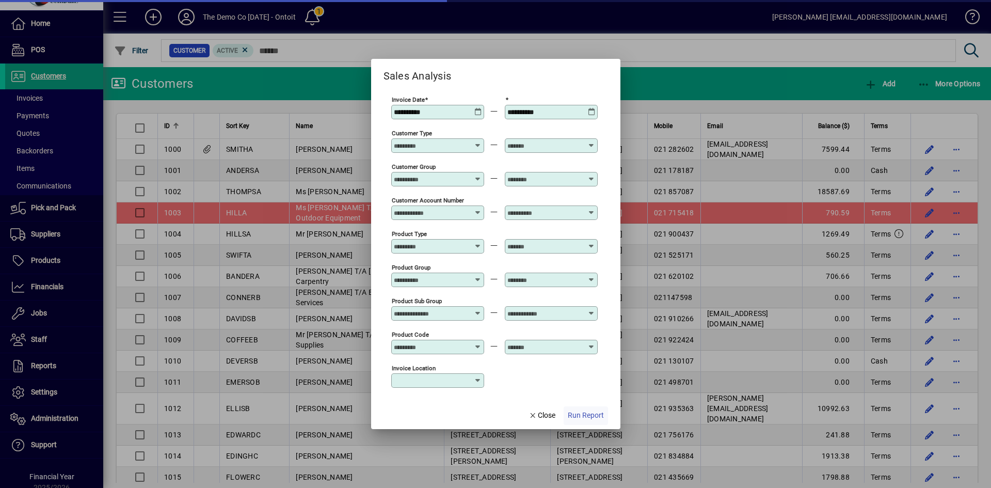
type input "***"
type input "**********"
click at [575, 413] on span "Run Report" at bounding box center [586, 415] width 36 height 11
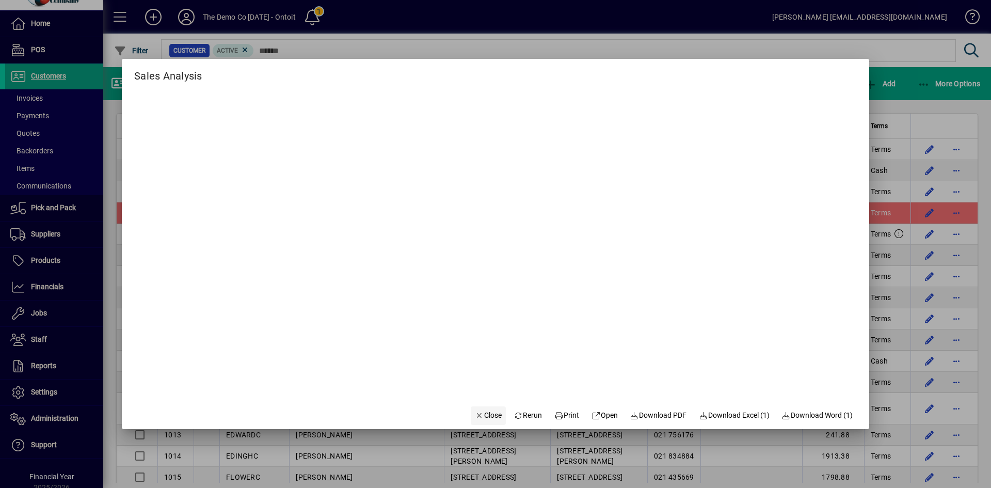
click at [475, 419] on icon "button" at bounding box center [479, 415] width 9 height 7
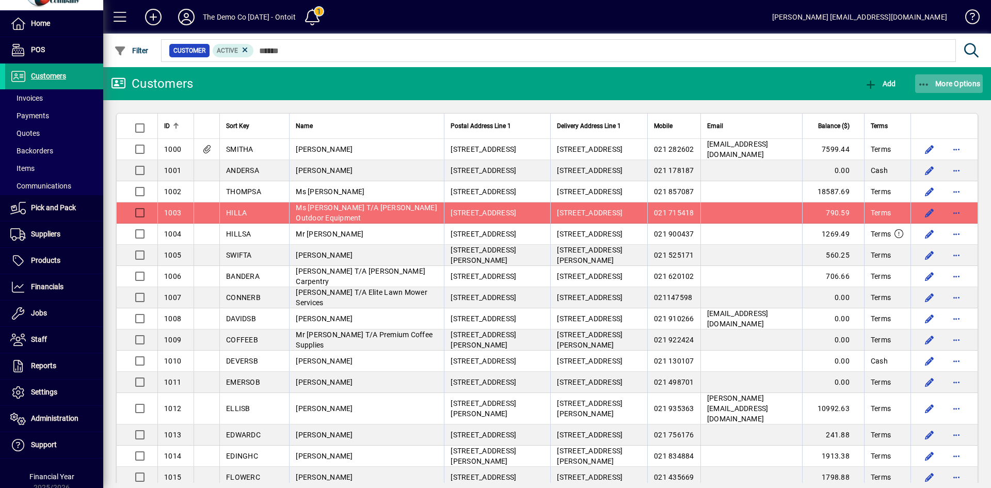
click at [952, 82] on span "More Options" at bounding box center [949, 83] width 63 height 8
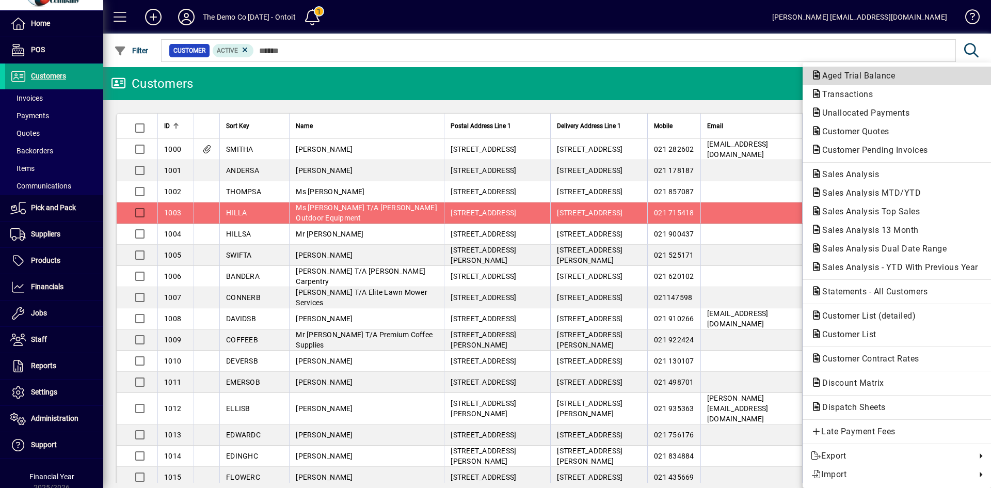
click at [849, 73] on span "Aged Trial Balance" at bounding box center [855, 76] width 89 height 10
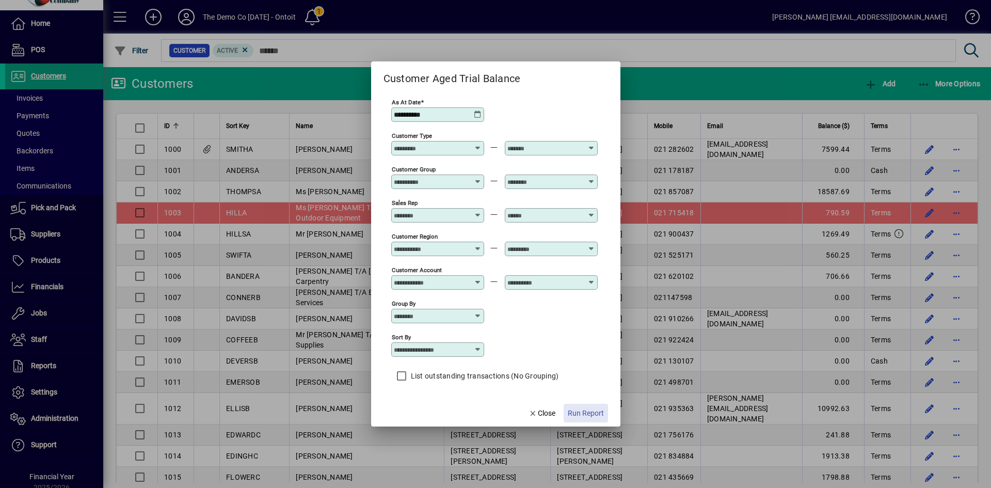
click at [593, 414] on span "Run Report" at bounding box center [586, 413] width 36 height 11
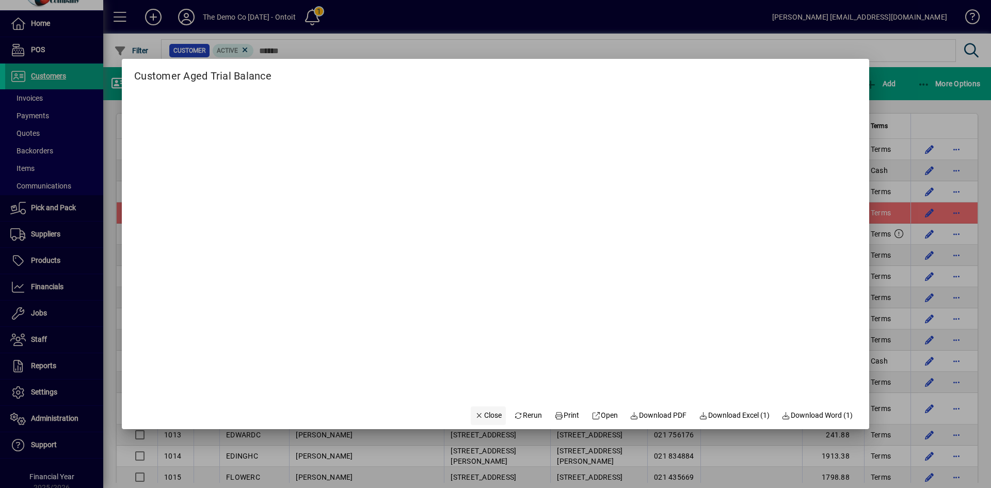
click at [475, 414] on span "Close" at bounding box center [488, 415] width 27 height 11
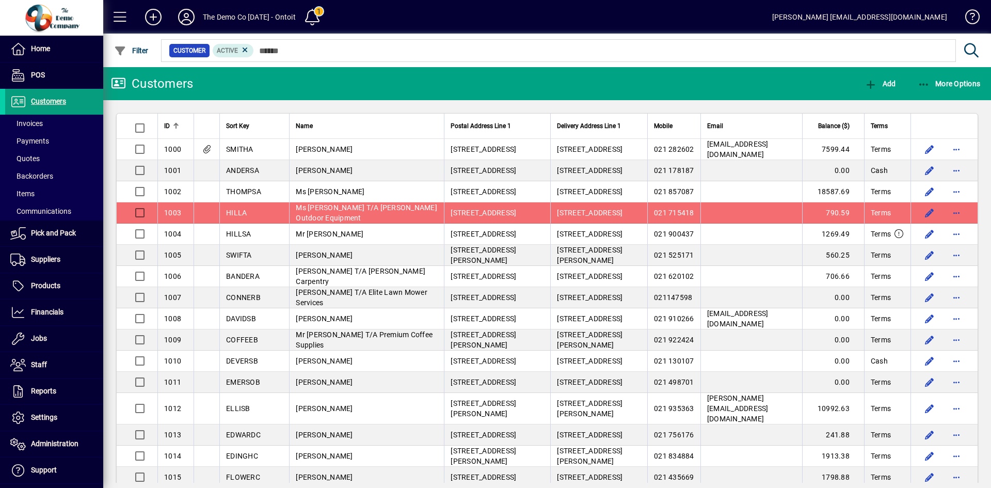
click at [188, 9] on icon at bounding box center [186, 17] width 21 height 17
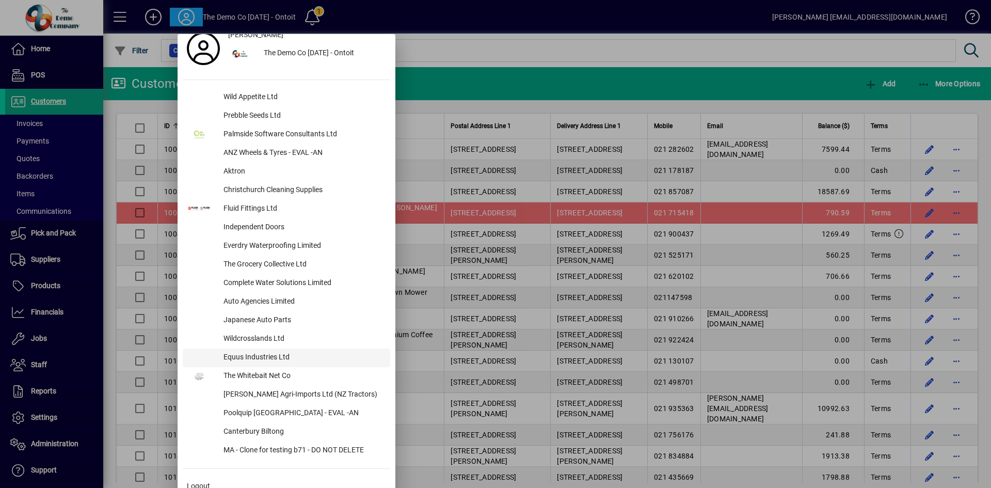
scroll to position [26, 0]
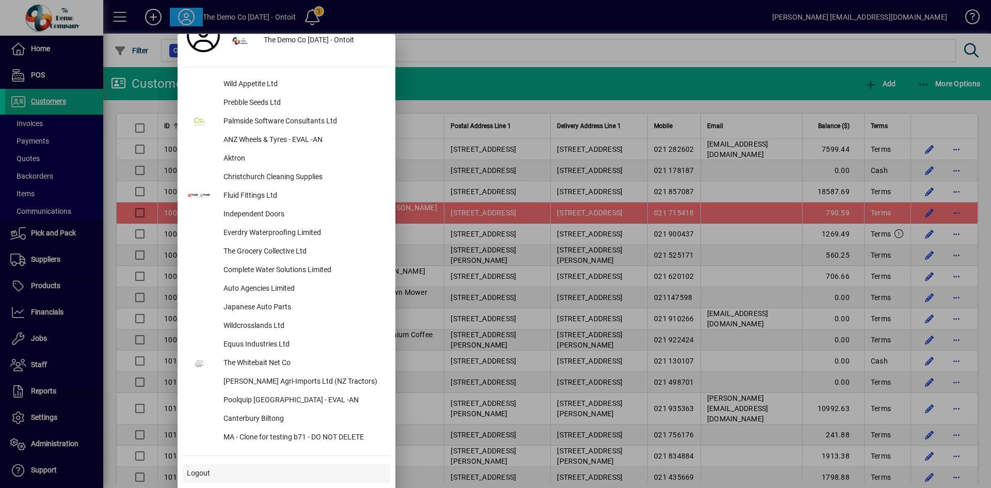
click at [243, 474] on span at bounding box center [286, 473] width 207 height 25
